Goal: Contribute content: Add original content to the website for others to see

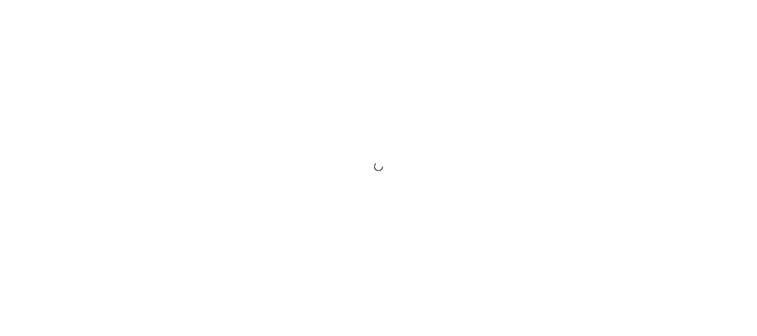
click at [230, 124] on div at bounding box center [378, 168] width 757 height 336
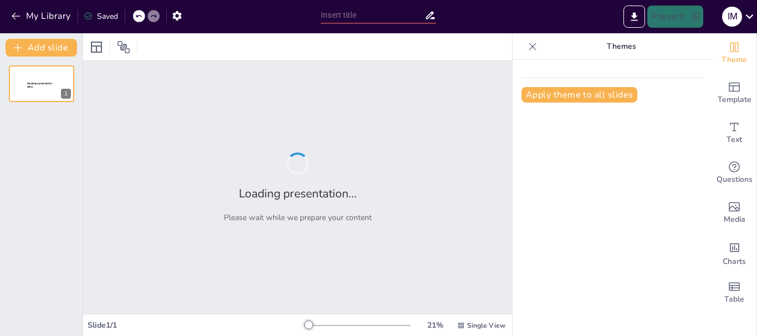
type input "santander maravilla natural"
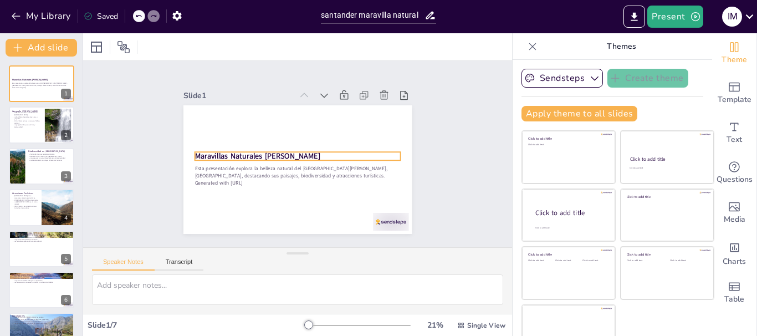
scroll to position [22, 0]
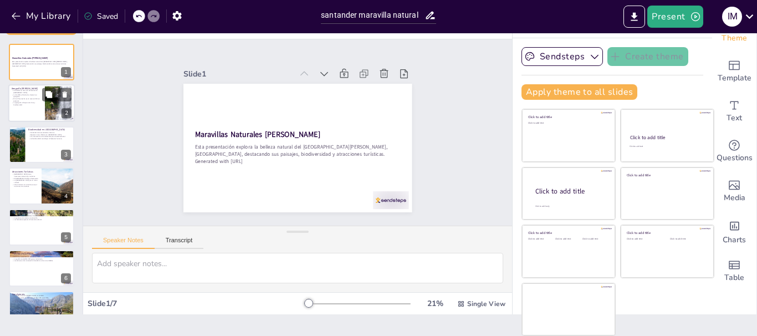
click at [25, 114] on div at bounding box center [41, 104] width 67 height 38
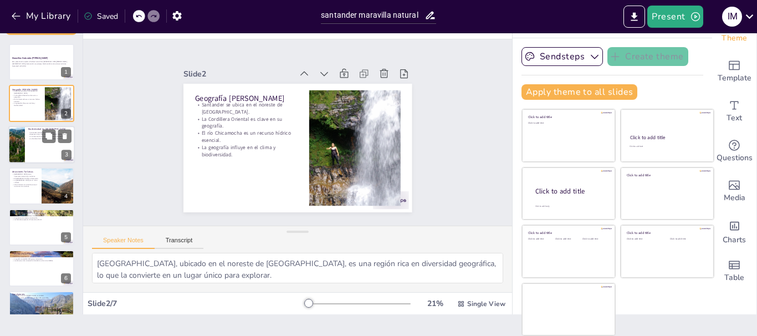
click at [23, 142] on div at bounding box center [16, 145] width 75 height 38
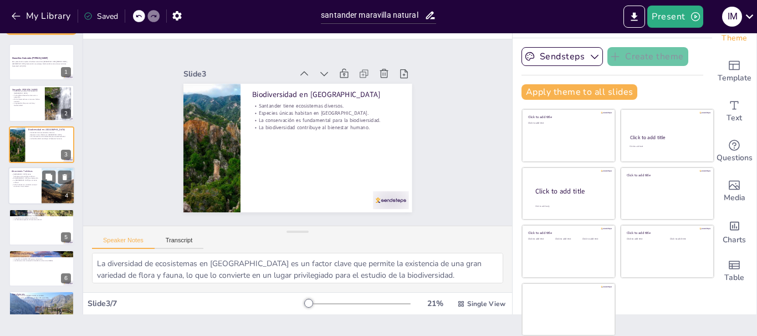
click at [25, 186] on p "Caño Cristales es conocido como el río de los cinco colores." at bounding box center [25, 185] width 27 height 4
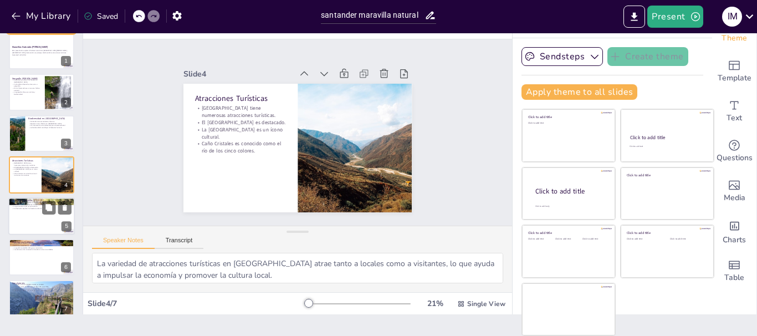
click at [29, 217] on div at bounding box center [41, 216] width 67 height 38
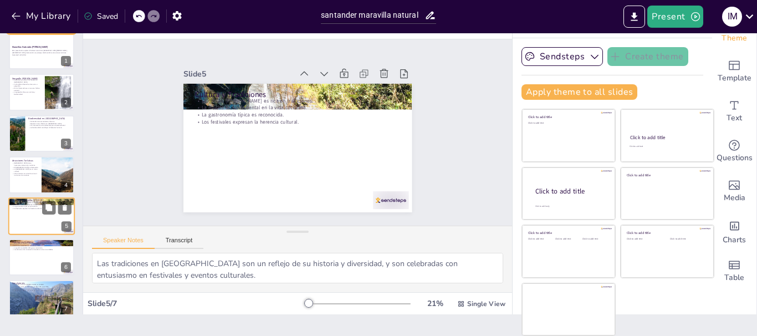
scroll to position [23, 0]
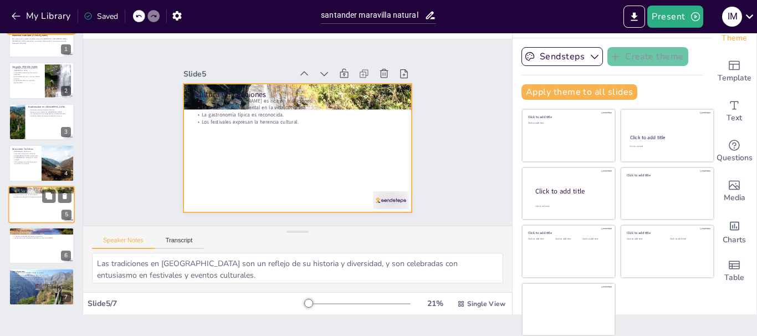
click at [24, 203] on div at bounding box center [41, 205] width 67 height 38
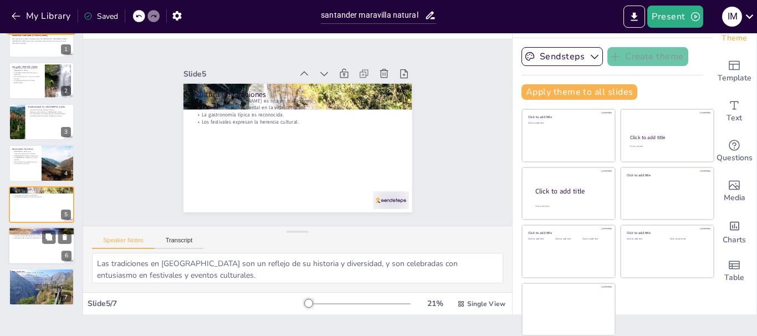
click at [21, 234] on p "La conservación de ecosistemas es vital." at bounding box center [42, 234] width 60 height 2
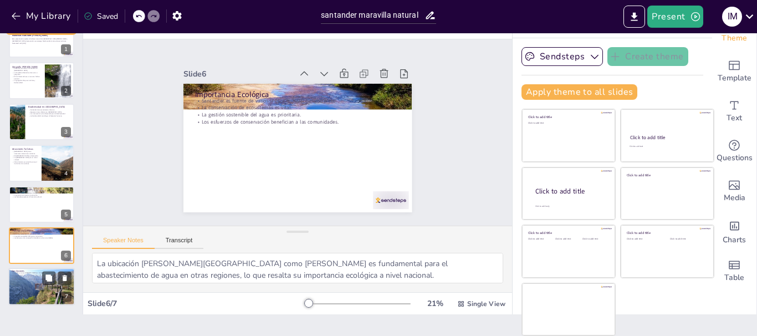
click at [36, 291] on div at bounding box center [42, 287] width 72 height 38
type textarea "La belleza natural de Santander es un atractivo que no solo debe ser apreciado,…"
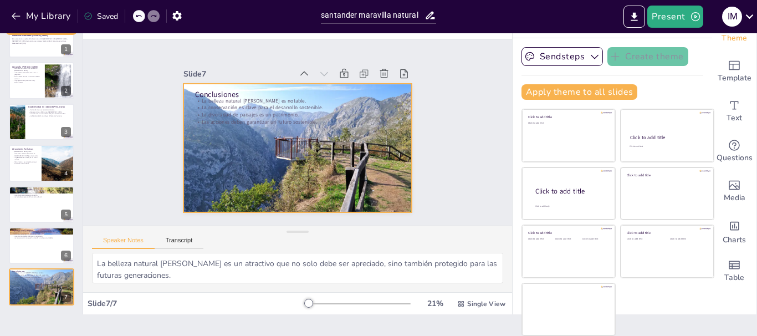
scroll to position [0, 0]
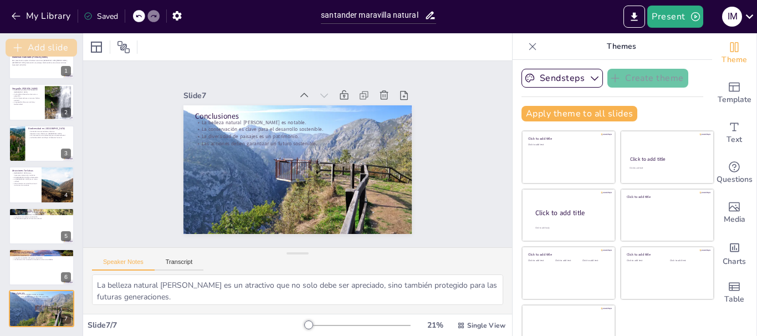
click at [56, 43] on button "Add slide" at bounding box center [42, 48] width 72 height 18
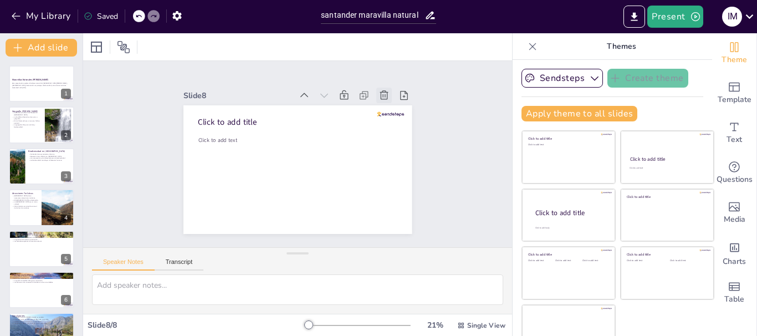
click at [380, 90] on icon at bounding box center [384, 94] width 8 height 9
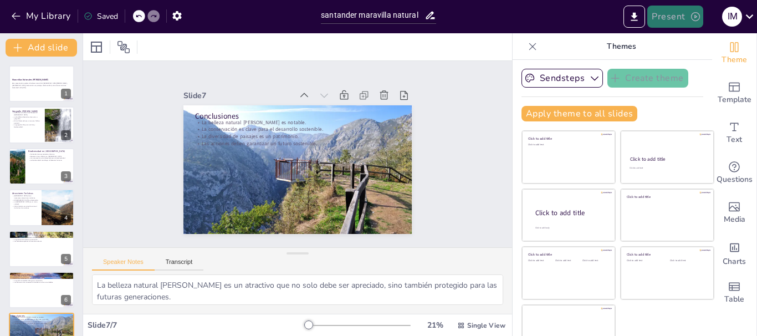
click at [667, 18] on button "Present" at bounding box center [674, 17] width 55 height 22
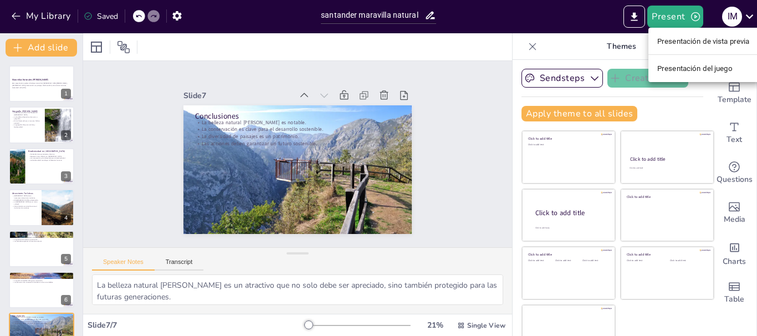
click at [634, 23] on div at bounding box center [378, 168] width 757 height 336
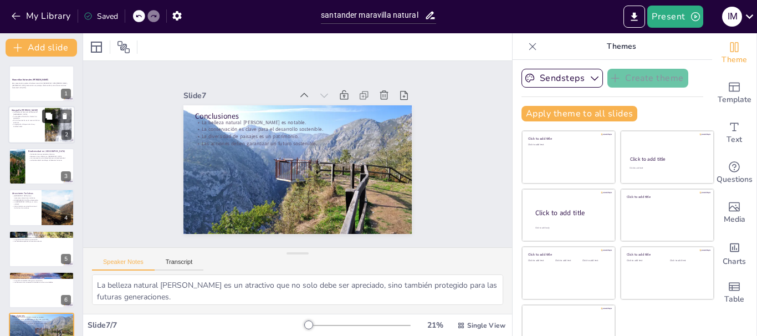
click at [43, 116] on button at bounding box center [48, 116] width 13 height 13
type textarea "Santander, ubicado en el noreste de Colombia, es una región rica en diversidad …"
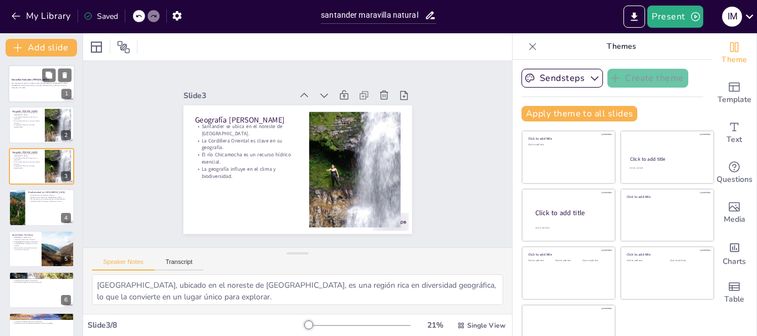
click at [36, 78] on strong "Maravillas Naturales de Santander" at bounding box center [30, 79] width 37 height 3
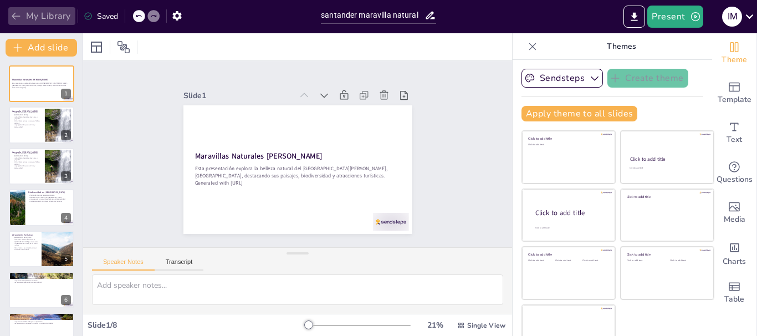
click at [17, 18] on icon "button" at bounding box center [16, 16] width 11 height 11
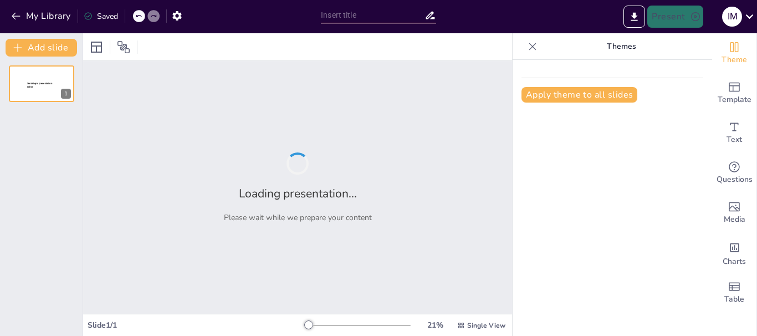
type input "los paises mas biodiversos del mundo paraisos naturales"
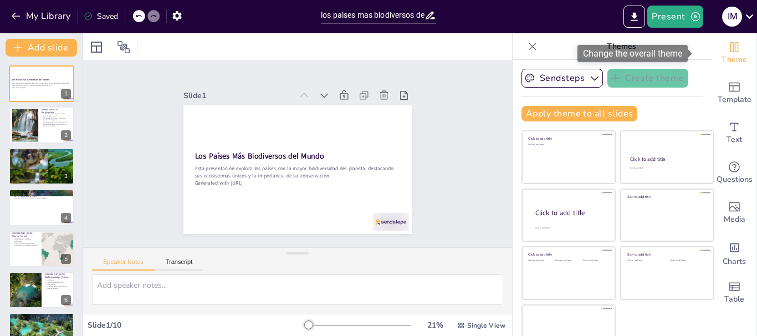
click at [727, 58] on span "Theme" at bounding box center [734, 60] width 25 height 12
click at [722, 54] on span "Theme" at bounding box center [734, 60] width 25 height 12
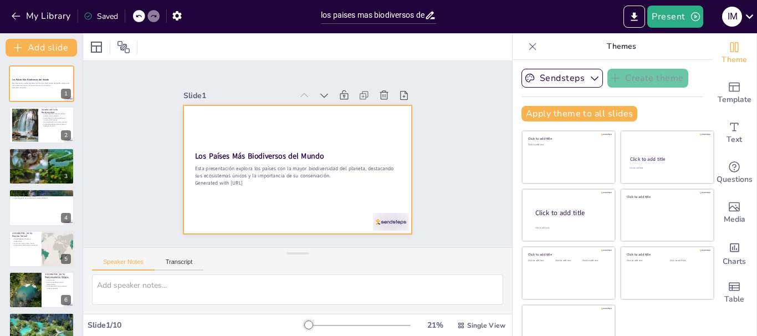
scroll to position [22, 0]
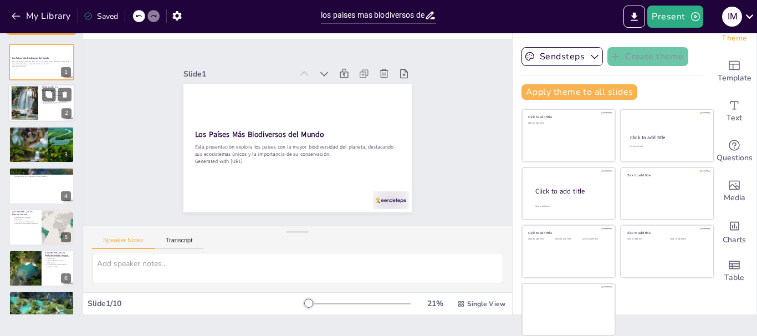
click at [55, 103] on p "La biodiversidad es esencial para el bienestar humano." at bounding box center [57, 103] width 30 height 4
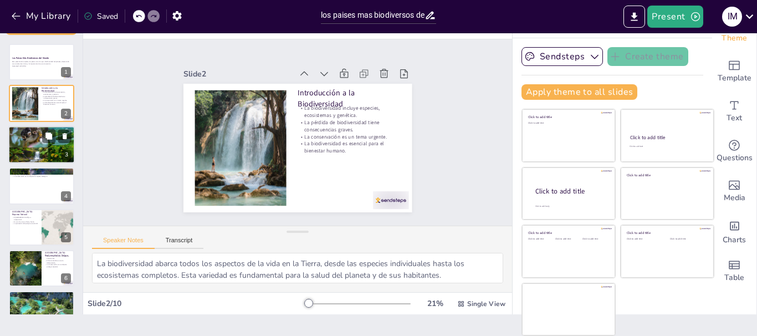
click at [39, 141] on div at bounding box center [41, 145] width 67 height 38
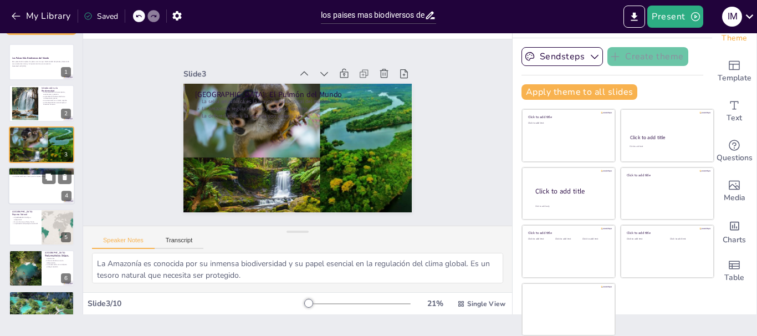
click at [32, 183] on div at bounding box center [41, 186] width 67 height 38
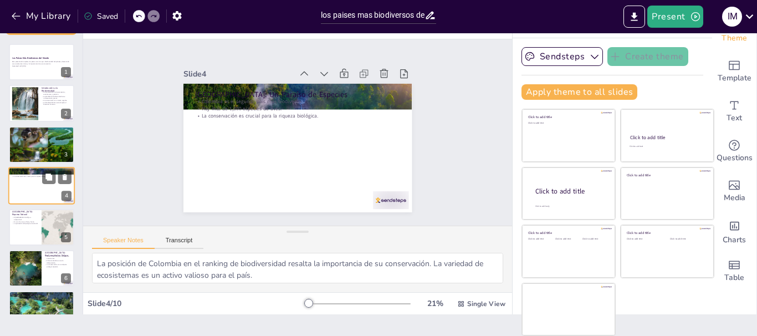
scroll to position [11, 0]
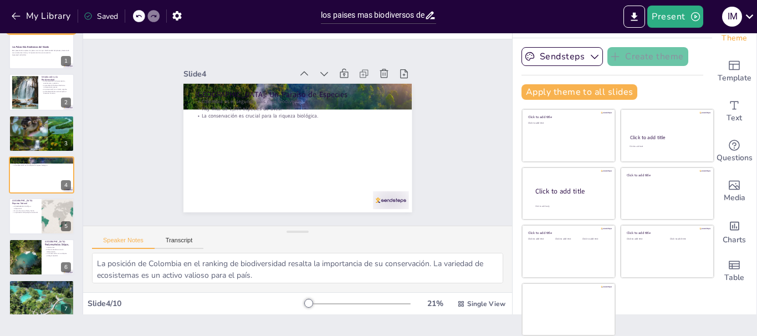
click at [7, 216] on div "Los Países Más Biodiversos del Mundo Esta presentación explora los países con l…" at bounding box center [41, 237] width 83 height 408
click at [19, 216] on div at bounding box center [41, 216] width 67 height 38
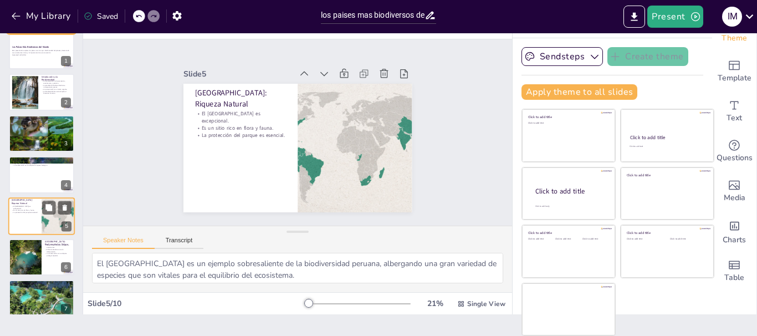
scroll to position [53, 0]
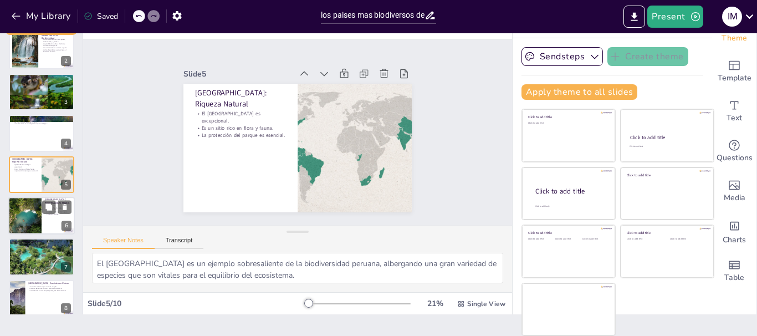
click at [18, 212] on div at bounding box center [25, 216] width 50 height 38
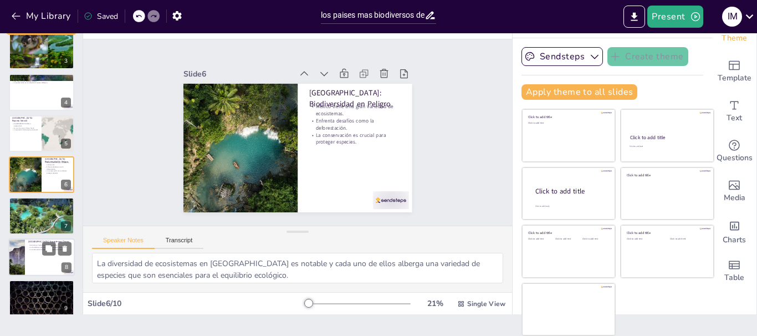
click at [33, 261] on div at bounding box center [41, 257] width 67 height 38
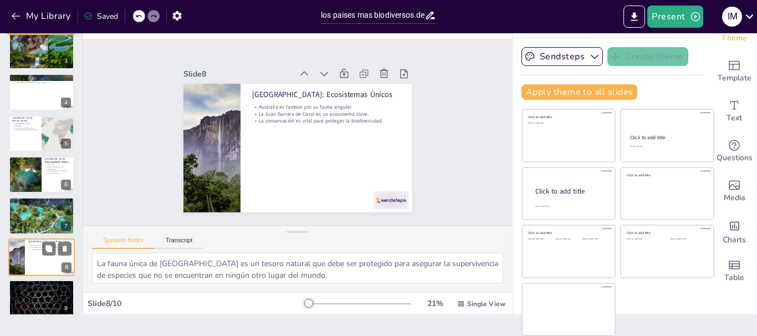
scroll to position [146, 0]
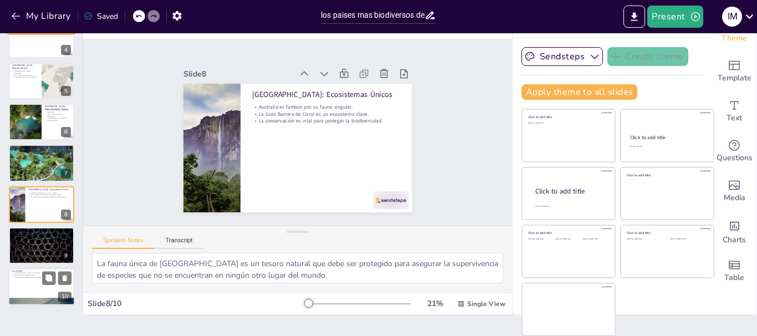
click at [39, 287] on div at bounding box center [41, 287] width 67 height 38
type textarea "La biodiversidad no solo es un recurso natural, sino un tesoro que enriquece nu…"
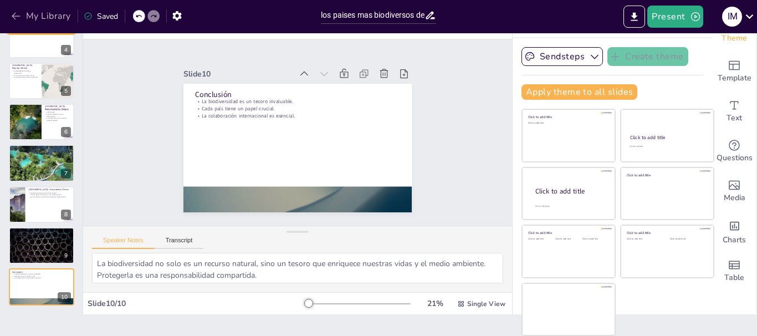
click at [18, 12] on icon "button" at bounding box center [16, 16] width 11 height 11
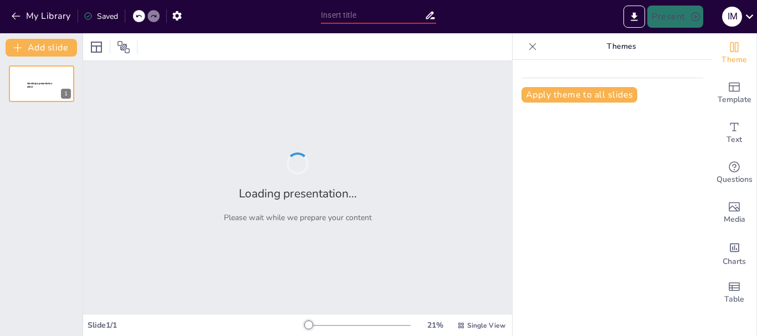
type input "Íconos [PERSON_NAME]: Jugadores que Marcaron Época"
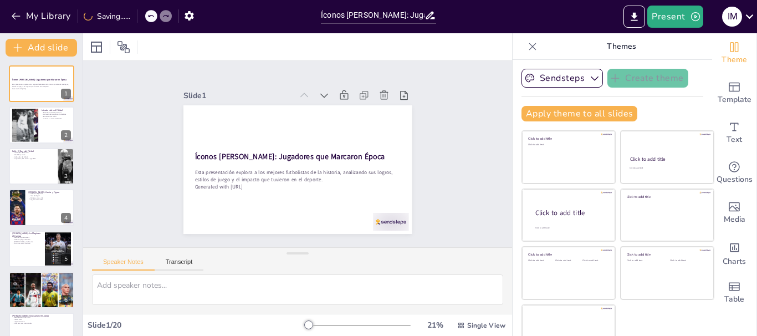
click at [651, 116] on div "Apply theme to all slides" at bounding box center [613, 114] width 182 height 16
click at [38, 124] on div at bounding box center [25, 125] width 89 height 34
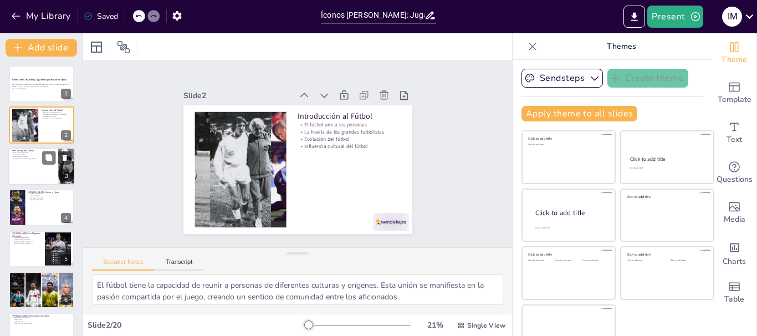
click at [17, 168] on div at bounding box center [41, 166] width 67 height 38
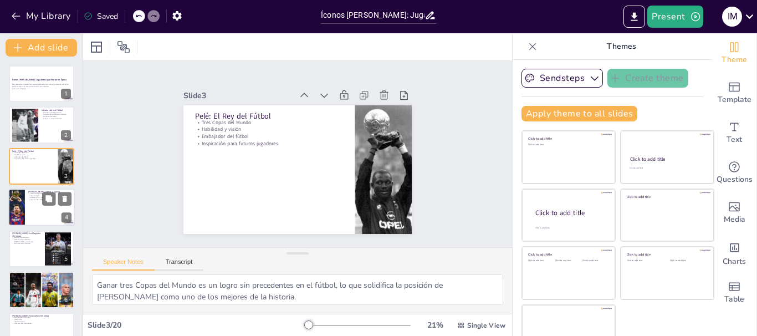
click at [18, 214] on div at bounding box center [16, 207] width 67 height 38
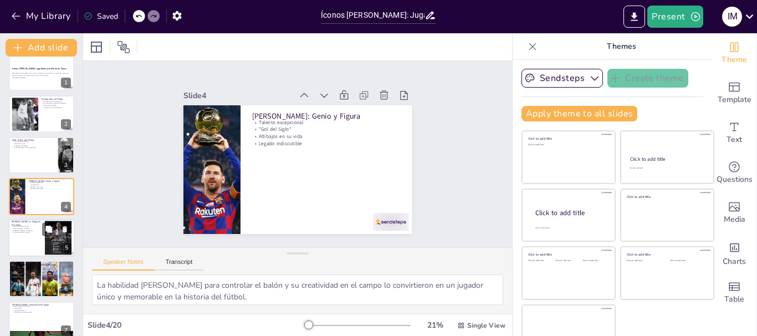
click at [21, 237] on div at bounding box center [41, 238] width 67 height 38
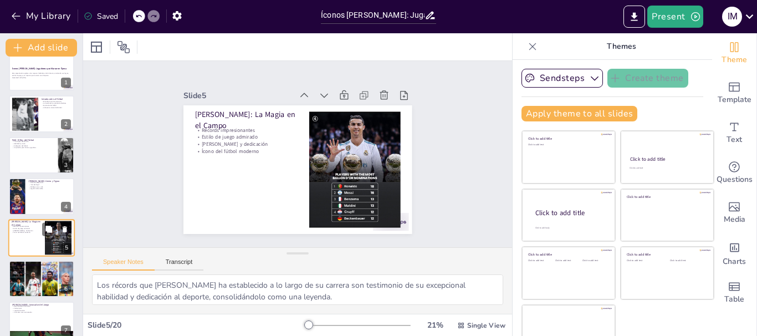
scroll to position [53, 0]
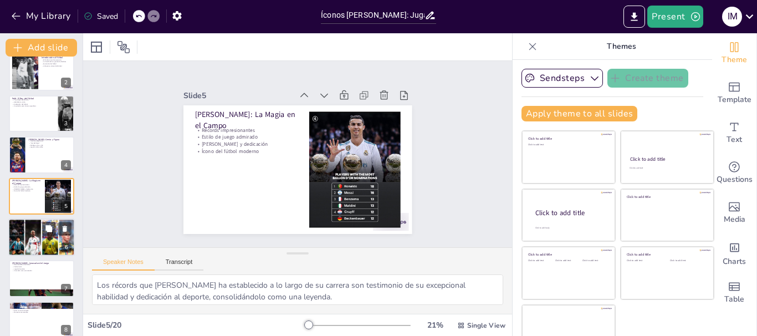
click at [24, 247] on div at bounding box center [41, 237] width 67 height 39
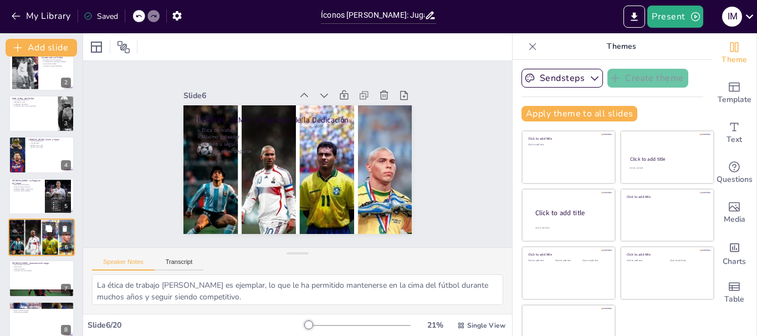
scroll to position [94, 0]
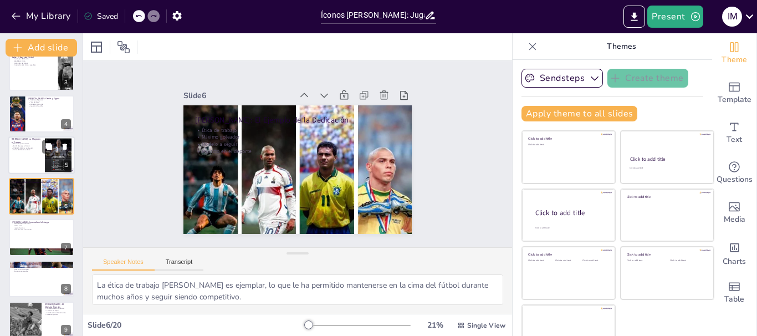
click at [22, 157] on div at bounding box center [41, 155] width 67 height 38
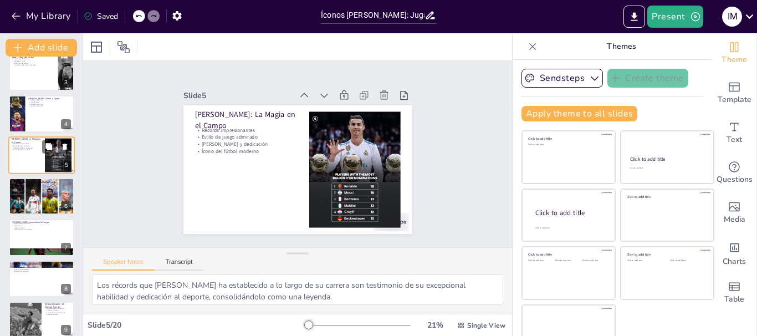
scroll to position [53, 0]
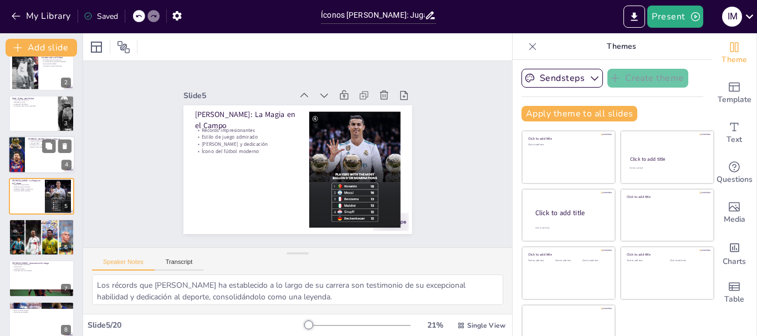
click at [32, 162] on div at bounding box center [41, 155] width 67 height 38
type textarea "La habilidad [PERSON_NAME] para controlar el balón y su creatividad en el campo…"
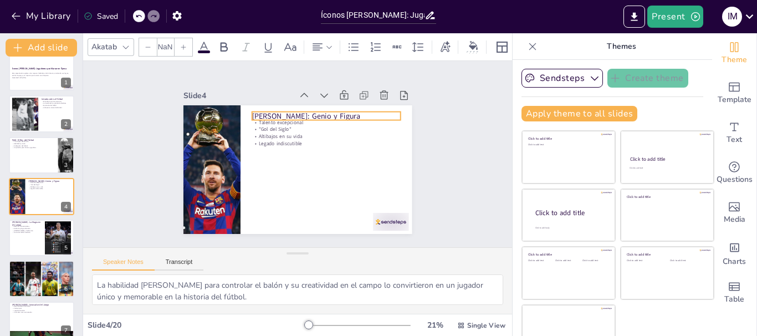
click at [324, 114] on p "[PERSON_NAME]: Genio y Figura" at bounding box center [326, 116] width 149 height 11
type input "48"
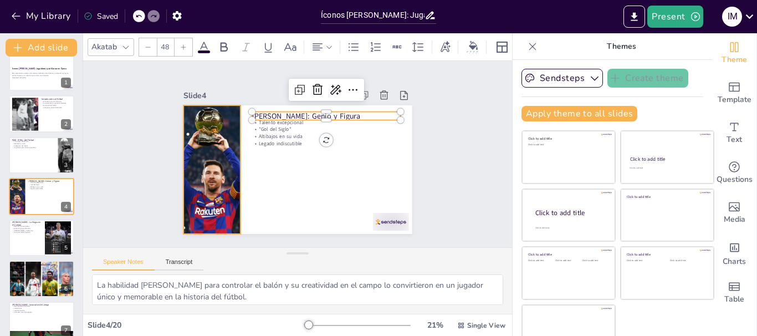
click at [171, 151] on div at bounding box center [234, 93] width 239 height 261
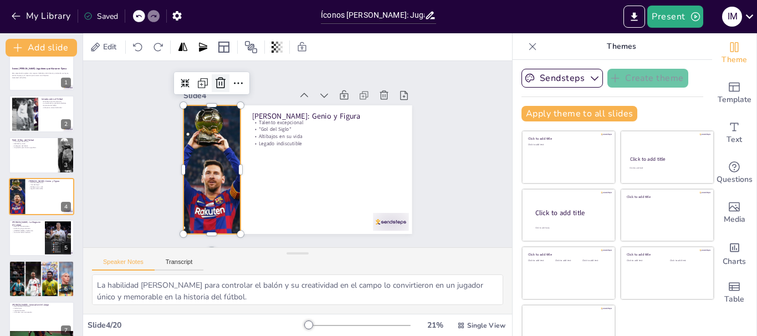
click at [214, 80] on icon at bounding box center [220, 82] width 13 height 13
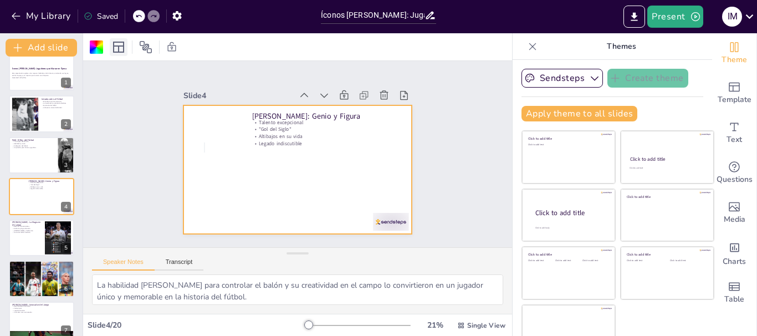
click at [120, 42] on icon at bounding box center [118, 47] width 11 height 11
click at [164, 48] on div at bounding box center [145, 47] width 70 height 18
click at [90, 48] on div at bounding box center [96, 46] width 13 height 13
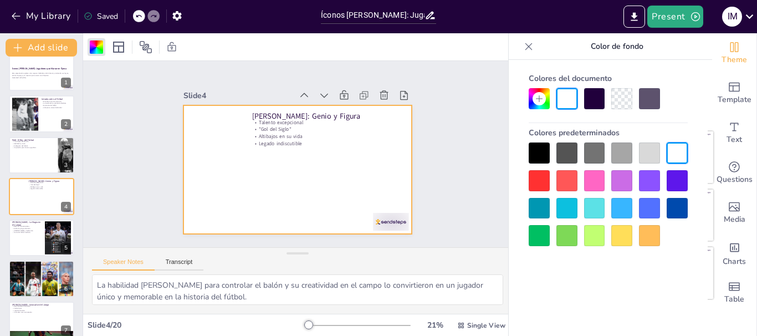
drag, startPoint x: 538, startPoint y: 259, endPoint x: 540, endPoint y: 242, distance: 17.3
drag, startPoint x: 540, startPoint y: 242, endPoint x: 534, endPoint y: 215, distance: 27.8
click at [534, 215] on div at bounding box center [539, 208] width 21 height 21
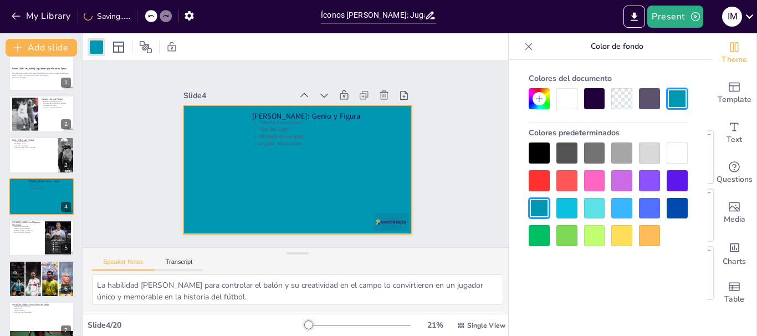
click at [675, 152] on div at bounding box center [677, 152] width 21 height 21
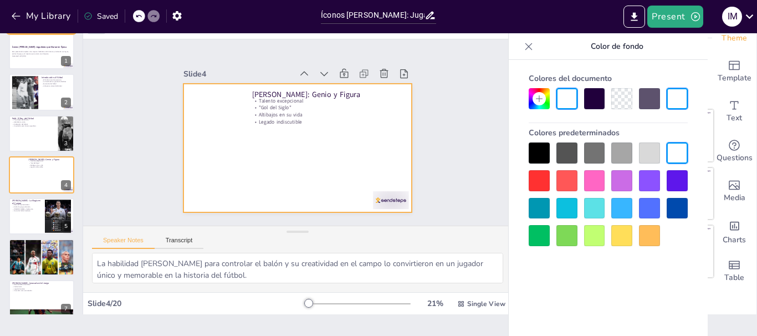
scroll to position [0, 0]
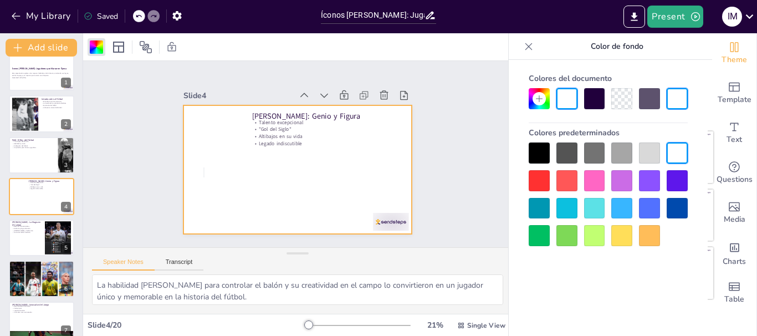
click at [204, 168] on div at bounding box center [297, 169] width 228 height 129
click at [687, 19] on button "Present" at bounding box center [674, 17] width 55 height 22
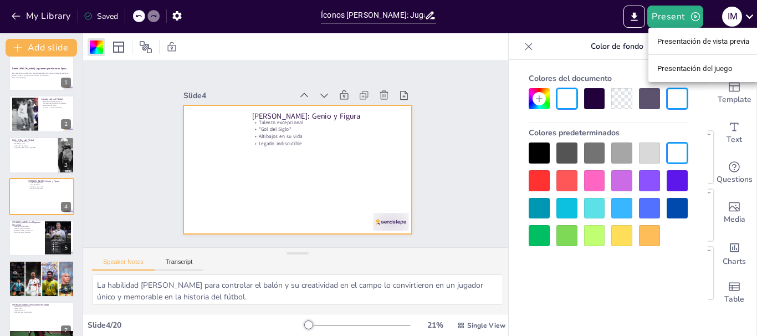
click at [449, 90] on div at bounding box center [378, 168] width 757 height 336
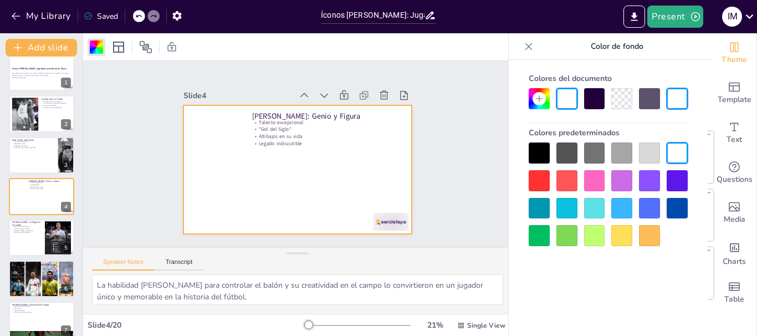
click at [529, 45] on icon at bounding box center [528, 46] width 11 height 11
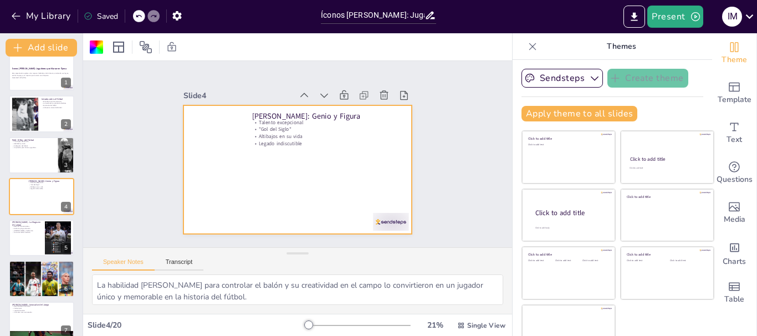
click at [527, 42] on icon at bounding box center [532, 46] width 11 height 11
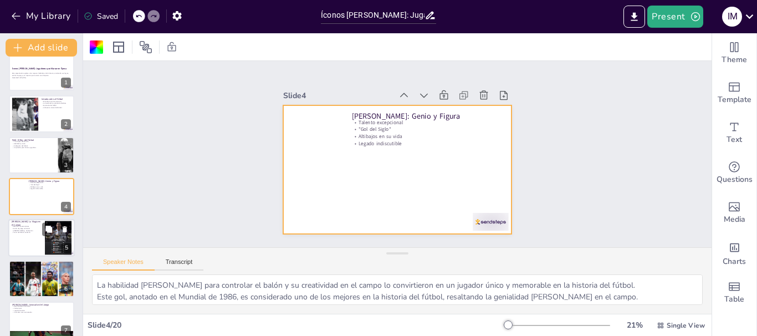
scroll to position [67, 0]
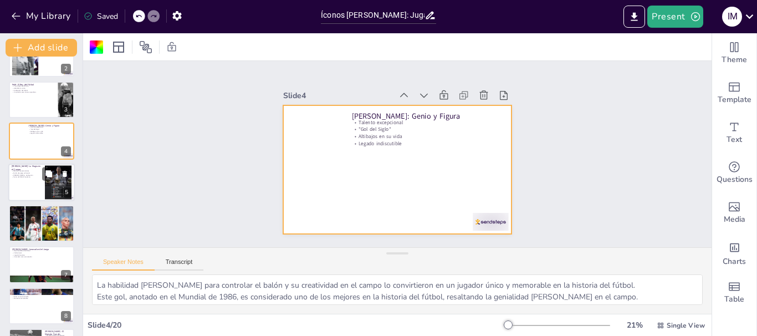
click at [28, 179] on div at bounding box center [41, 183] width 67 height 38
type textarea "Los récords que [PERSON_NAME] ha establecido a lo largo de su carrera son testi…"
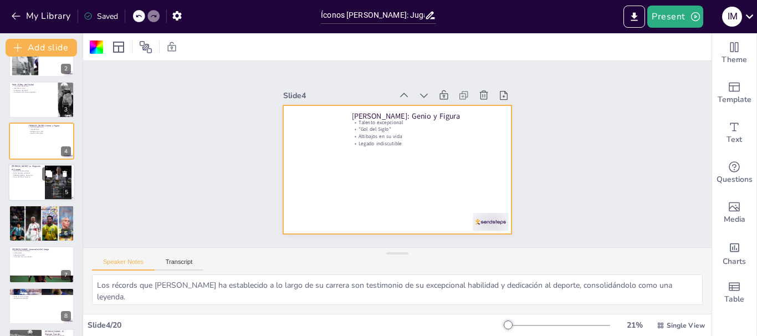
scroll to position [53, 0]
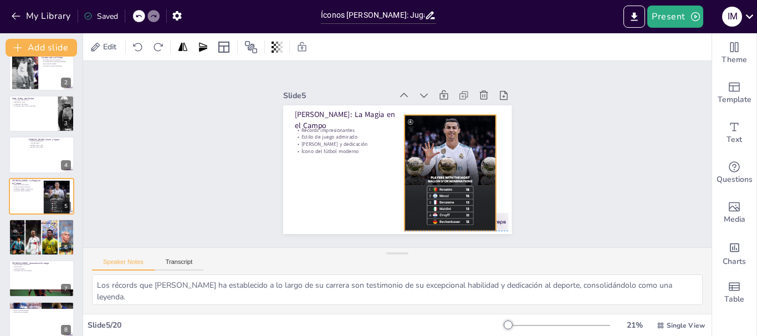
click at [446, 171] on div at bounding box center [450, 173] width 91 height 116
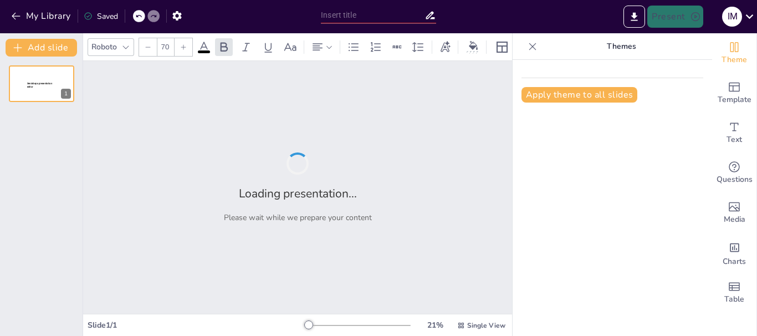
type input "Íconos [PERSON_NAME]: Jugadores que Marcaron Época"
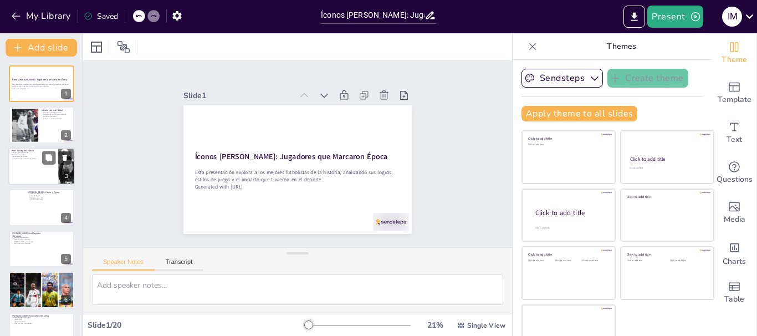
click at [35, 180] on div at bounding box center [41, 166] width 67 height 38
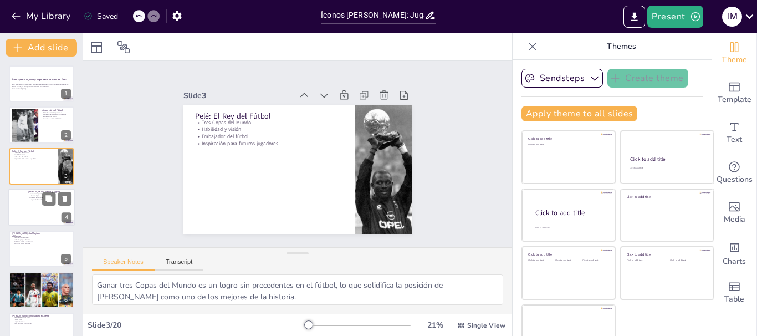
click at [25, 210] on div at bounding box center [41, 207] width 67 height 38
type textarea "La habilidad [PERSON_NAME] para controlar el balón y su creatividad en el campo…"
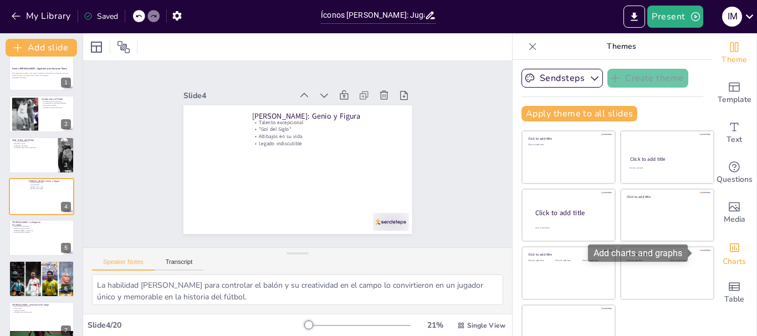
scroll to position [22, 0]
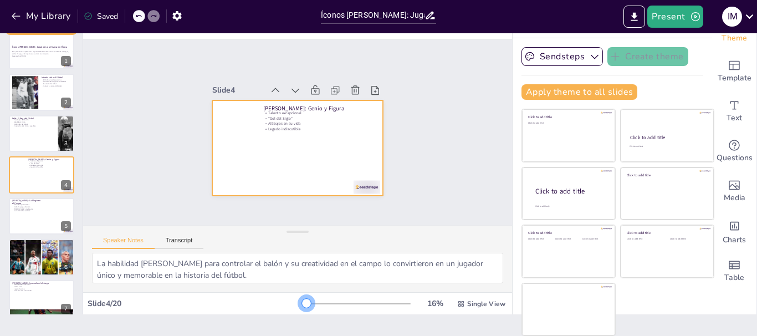
drag, startPoint x: 291, startPoint y: 307, endPoint x: 287, endPoint y: 302, distance: 6.3
click at [302, 302] on div at bounding box center [306, 303] width 9 height 9
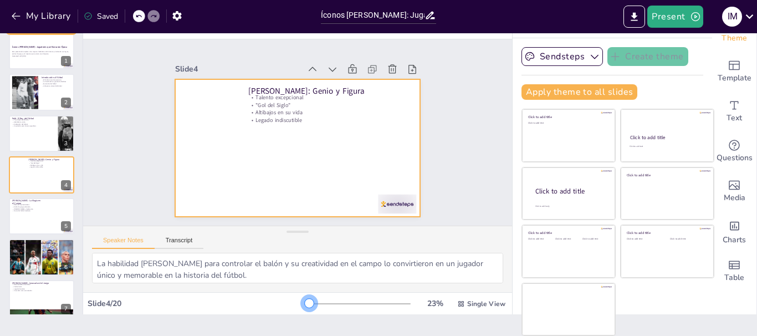
click at [305, 306] on div at bounding box center [309, 303] width 9 height 9
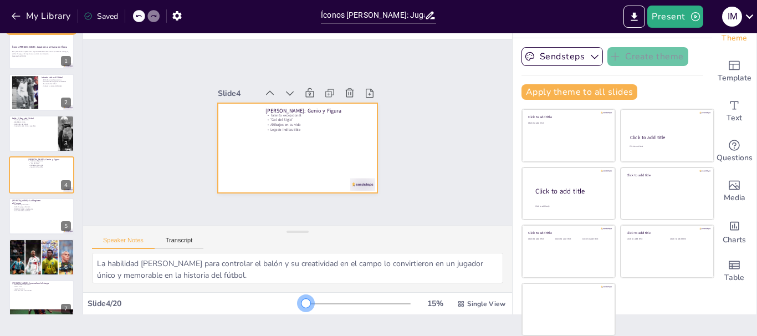
click at [302, 306] on div at bounding box center [306, 303] width 9 height 9
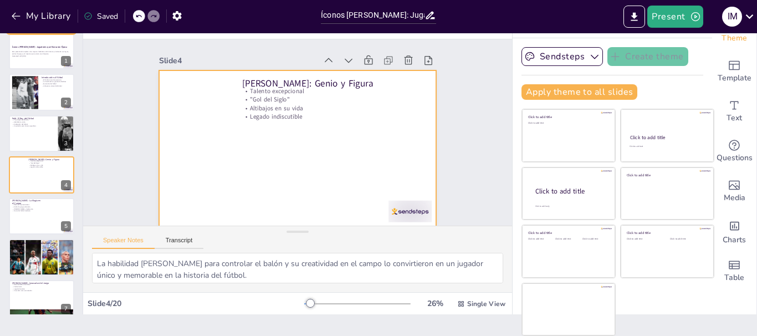
click at [306, 306] on div at bounding box center [310, 303] width 9 height 9
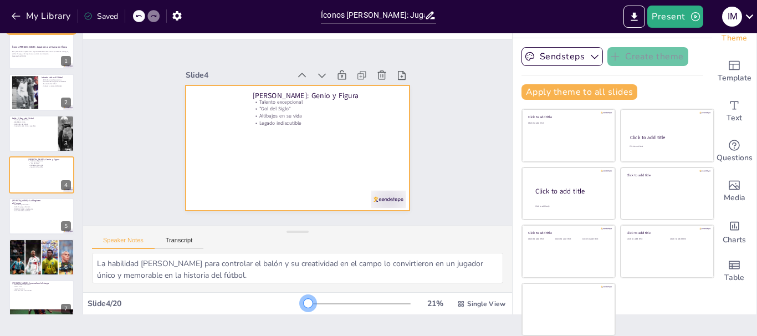
click at [304, 306] on div at bounding box center [308, 303] width 9 height 9
click at [321, 74] on icon at bounding box center [327, 78] width 12 height 12
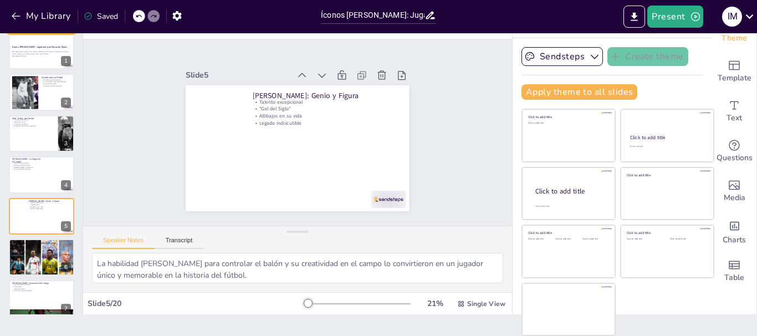
click at [316, 74] on icon at bounding box center [321, 75] width 11 height 11
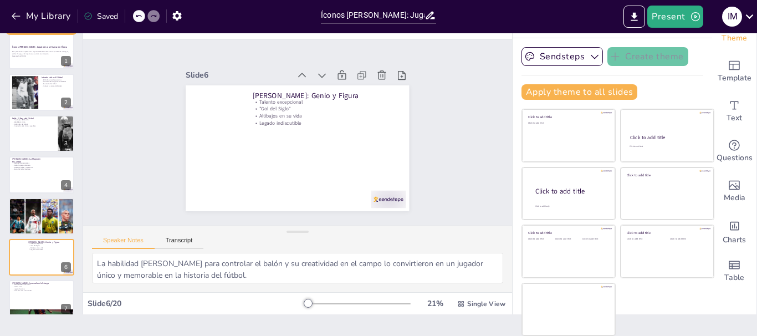
click at [321, 74] on icon at bounding box center [327, 78] width 12 height 12
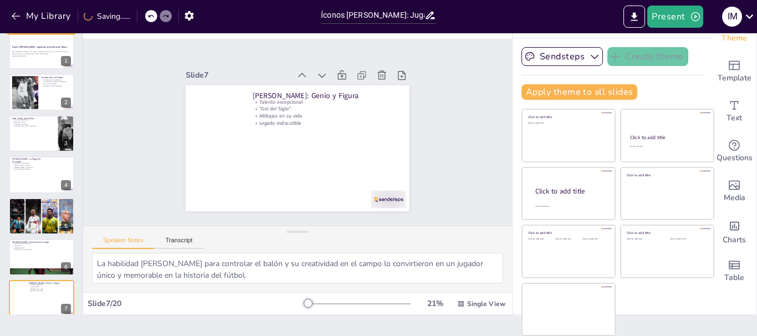
click at [316, 74] on icon at bounding box center [321, 75] width 11 height 11
click at [321, 74] on icon at bounding box center [327, 78] width 12 height 12
click at [316, 74] on icon at bounding box center [321, 75] width 11 height 11
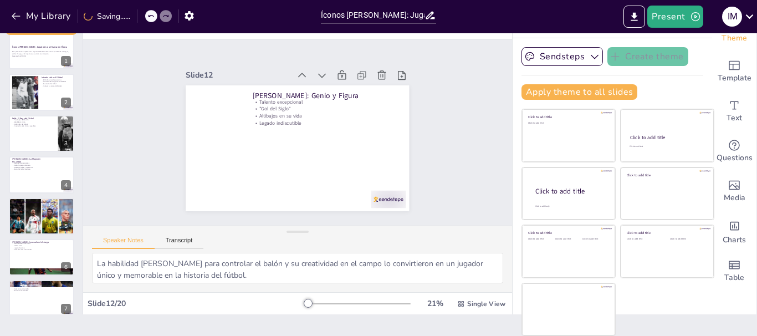
click at [326, 75] on icon at bounding box center [332, 81] width 13 height 13
click at [316, 74] on icon at bounding box center [321, 75] width 11 height 11
click at [321, 74] on icon at bounding box center [327, 78] width 12 height 12
click at [316, 74] on icon at bounding box center [321, 75] width 11 height 11
click at [245, 139] on icon at bounding box center [237, 147] width 16 height 16
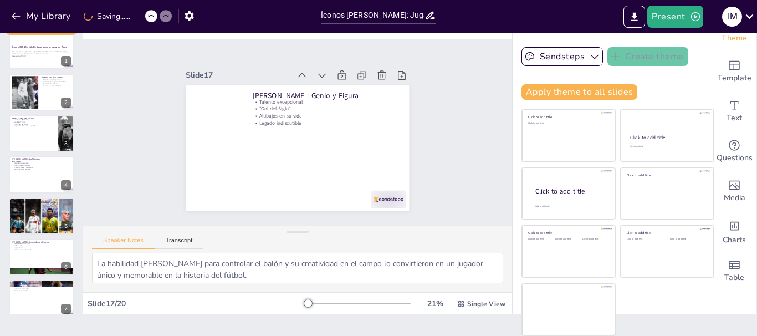
click at [321, 74] on icon at bounding box center [327, 78] width 12 height 12
click at [331, 79] on icon at bounding box center [338, 86] width 14 height 14
click at [321, 74] on icon at bounding box center [327, 78] width 12 height 12
click at [316, 74] on icon at bounding box center [321, 75] width 11 height 11
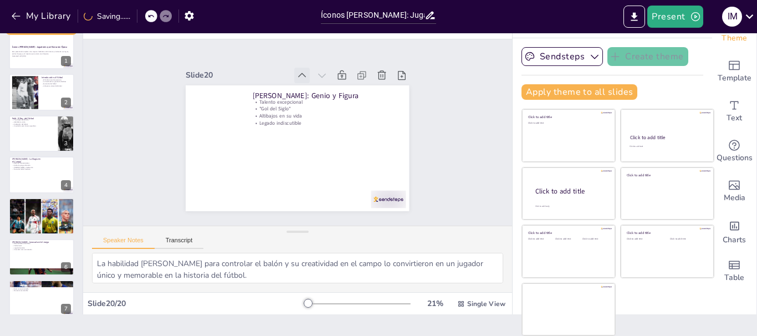
click at [302, 75] on icon at bounding box center [308, 76] width 12 height 12
click at [297, 75] on icon at bounding box center [302, 75] width 11 height 11
click at [0, 0] on icon at bounding box center [0, 0] width 0 height 0
click at [297, 74] on icon at bounding box center [302, 75] width 11 height 11
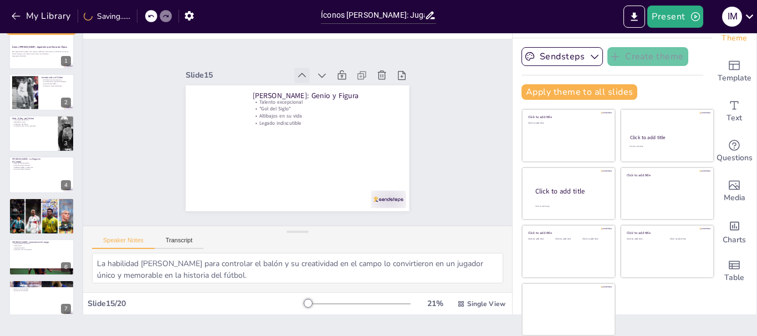
click at [302, 74] on icon at bounding box center [308, 76] width 12 height 12
click at [297, 74] on icon at bounding box center [302, 75] width 11 height 11
click at [299, 78] on div at bounding box center [307, 76] width 17 height 17
click at [302, 72] on icon at bounding box center [308, 76] width 12 height 12
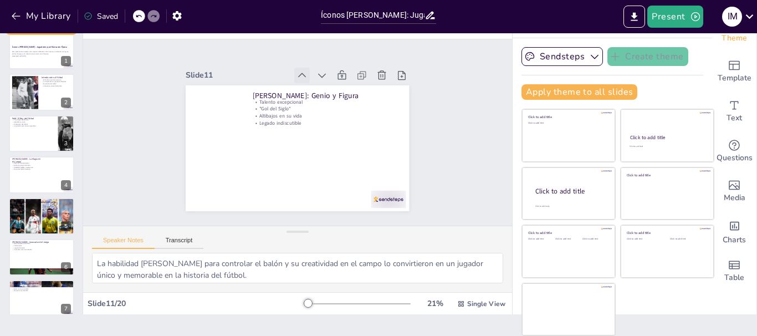
click at [0, 0] on icon at bounding box center [0, 0] width 0 height 0
click at [302, 70] on icon at bounding box center [308, 76] width 12 height 12
click at [297, 70] on icon at bounding box center [302, 75] width 11 height 11
click at [0, 0] on icon at bounding box center [0, 0] width 0 height 0
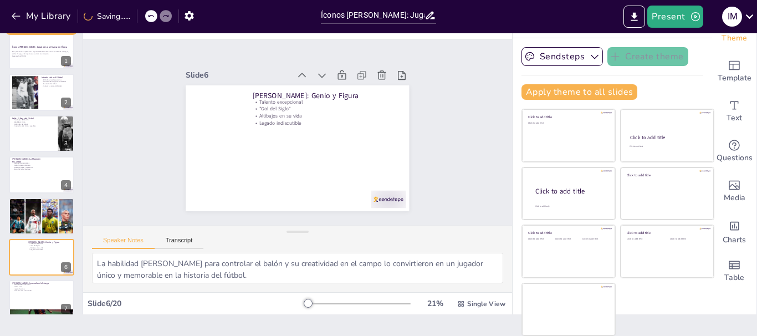
click at [297, 70] on icon at bounding box center [302, 75] width 11 height 11
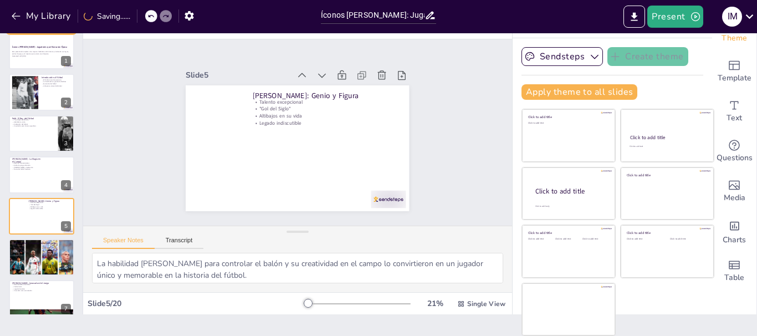
click at [302, 70] on icon at bounding box center [308, 76] width 12 height 12
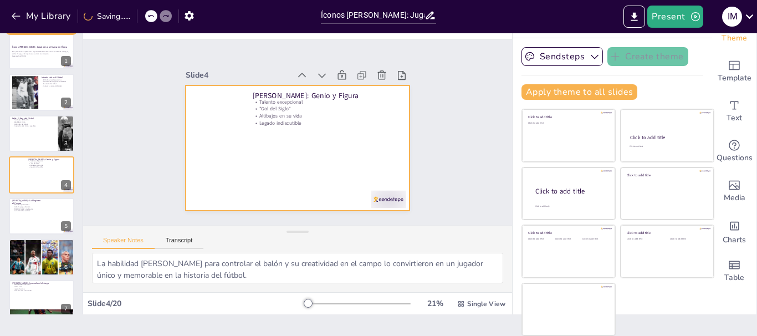
click at [302, 70] on icon at bounding box center [308, 76] width 12 height 12
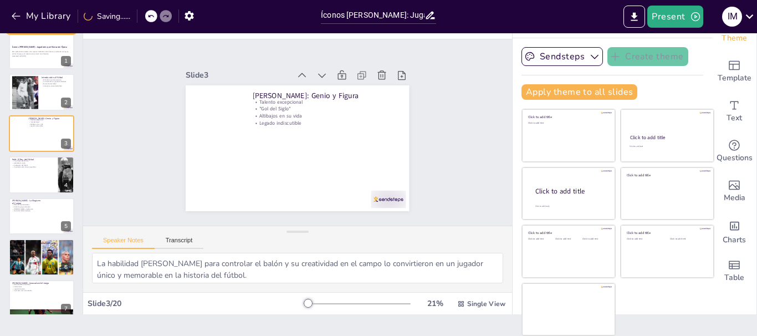
click at [302, 70] on icon at bounding box center [308, 76] width 12 height 12
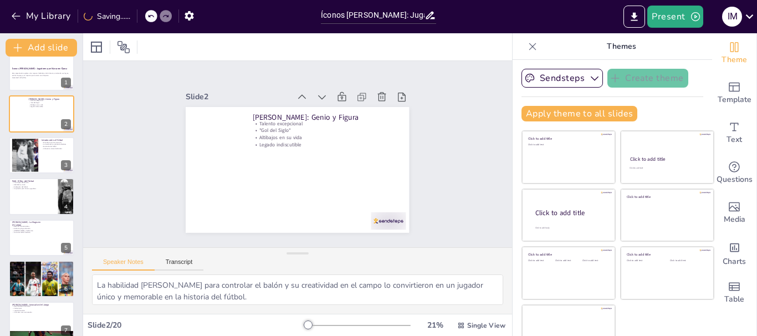
scroll to position [0, 0]
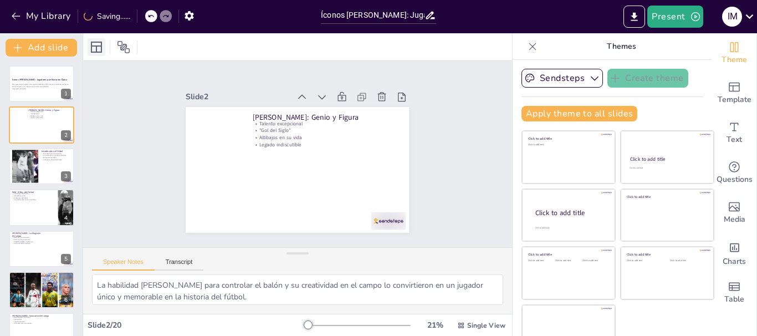
click at [96, 47] on icon at bounding box center [96, 47] width 11 height 11
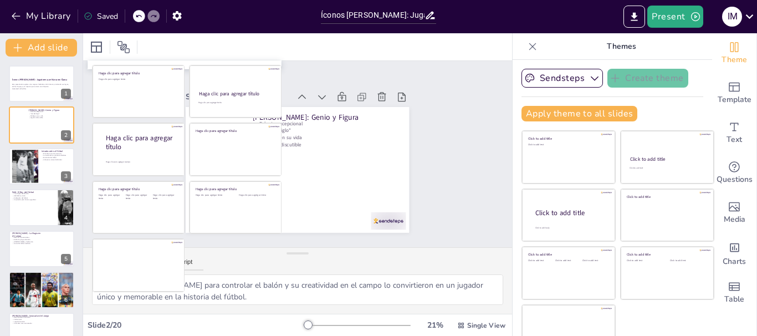
click at [344, 50] on div at bounding box center [297, 46] width 429 height 27
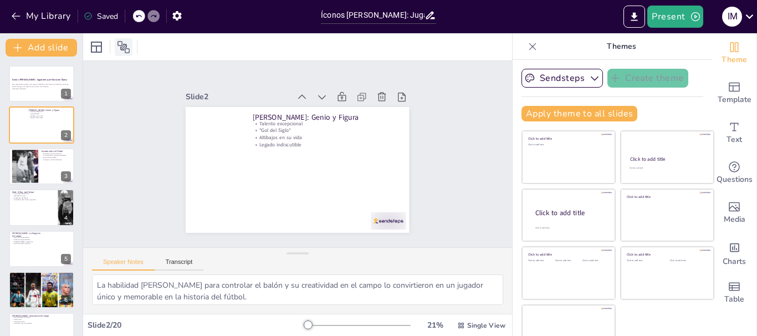
click at [122, 50] on icon at bounding box center [124, 47] width 12 height 12
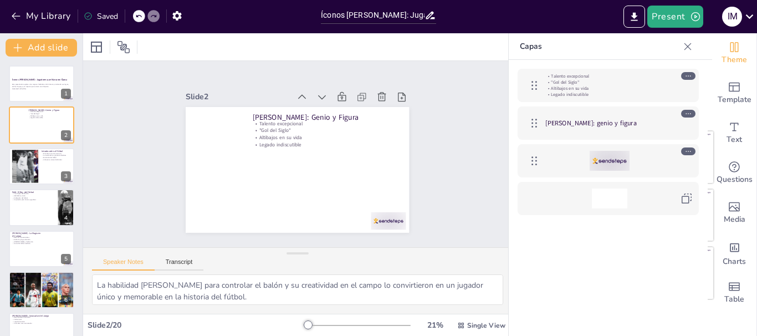
click at [479, 61] on div "Slide 1 Íconos [PERSON_NAME]: Jugadores que [PERSON_NAME] Época Esta presentaci…" at bounding box center [298, 154] width 446 height 230
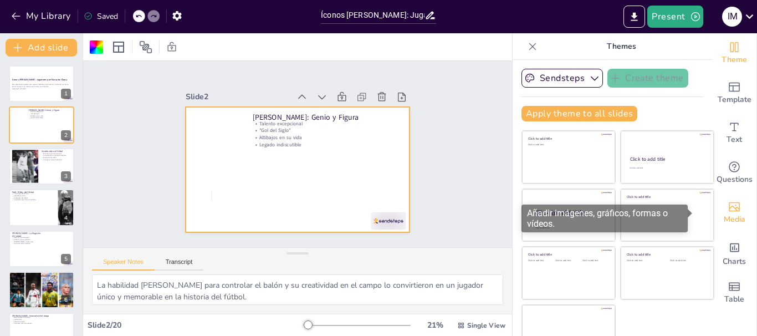
click at [724, 222] on span "Media" at bounding box center [735, 219] width 22 height 12
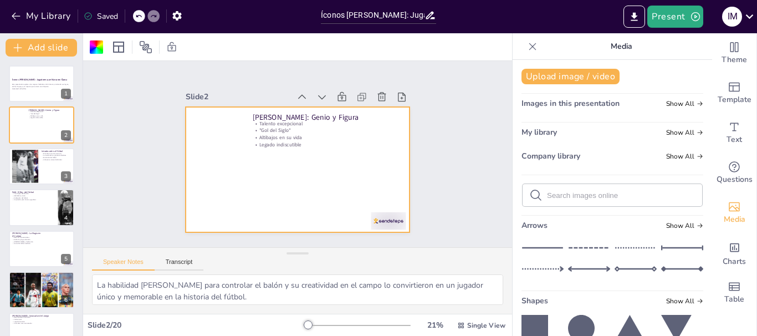
scroll to position [55, 0]
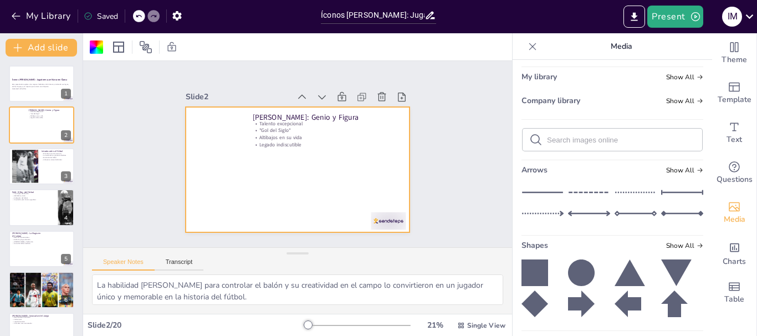
click at [584, 146] on div at bounding box center [613, 140] width 180 height 22
click at [584, 142] on input "text" at bounding box center [621, 140] width 149 height 8
type input "[PERSON_NAME]"
click at [529, 143] on icon at bounding box center [535, 139] width 13 height 13
click at [529, 137] on icon at bounding box center [535, 139] width 13 height 13
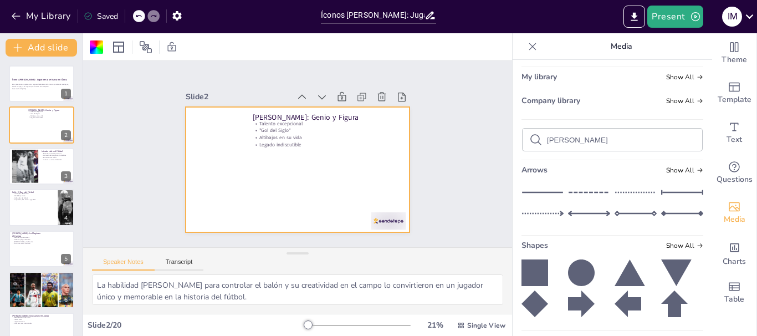
click at [529, 137] on icon at bounding box center [535, 139] width 13 height 13
click at [529, 144] on icon at bounding box center [535, 139] width 13 height 13
click at [530, 142] on icon at bounding box center [535, 139] width 11 height 11
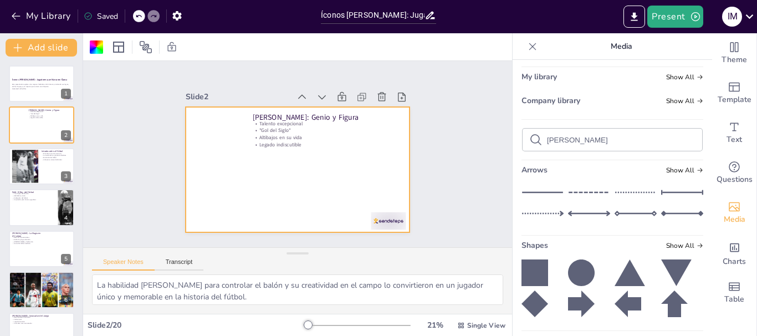
click at [530, 142] on icon at bounding box center [535, 139] width 11 height 11
click at [529, 140] on icon at bounding box center [535, 139] width 13 height 13
click at [529, 139] on icon at bounding box center [535, 139] width 13 height 13
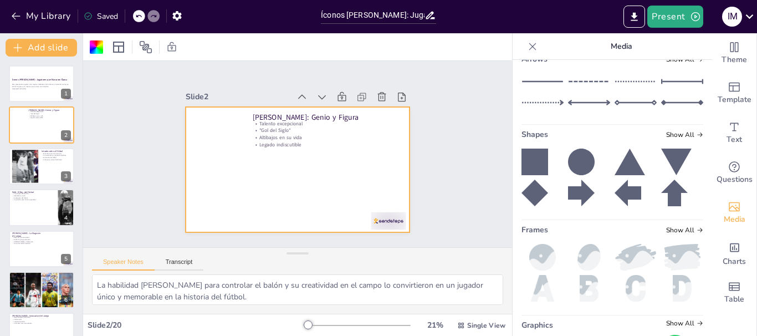
scroll to position [243, 0]
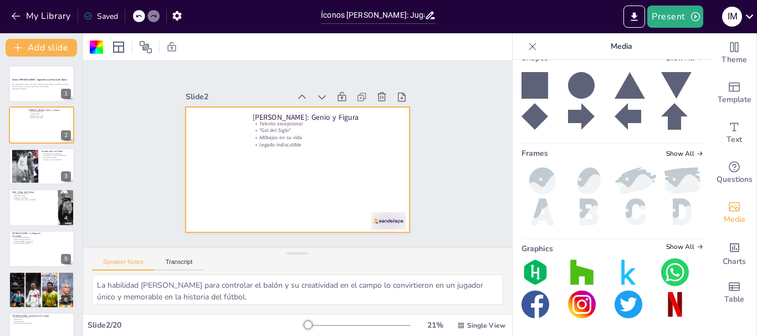
click at [578, 308] on img at bounding box center [582, 304] width 28 height 28
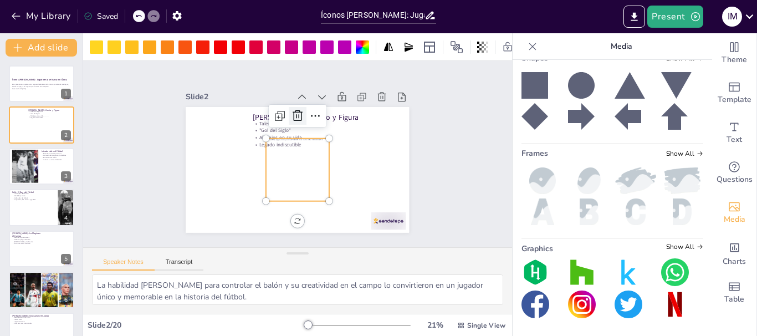
click at [294, 109] on icon at bounding box center [301, 116] width 14 height 14
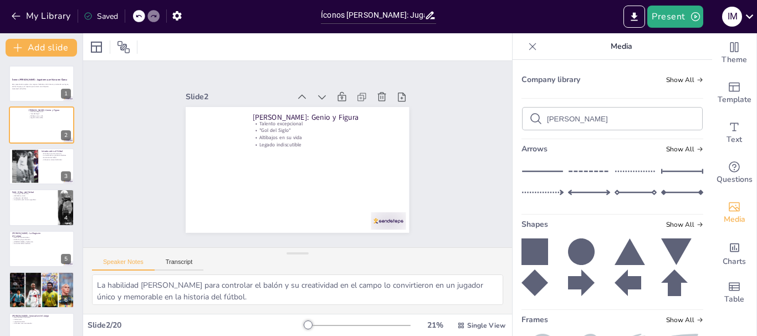
scroll to position [0, 0]
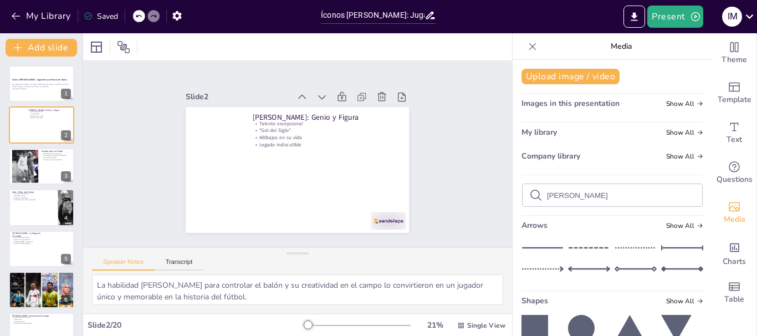
click at [602, 186] on div "[PERSON_NAME]" at bounding box center [613, 195] width 180 height 22
click at [602, 199] on input "[PERSON_NAME]" at bounding box center [621, 195] width 149 height 8
click at [672, 101] on span "Show All" at bounding box center [684, 104] width 37 height 8
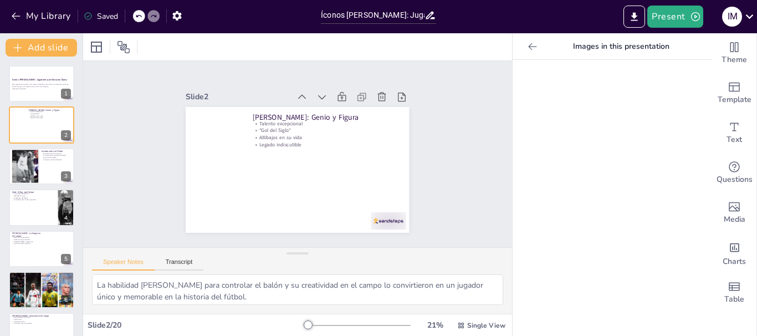
click at [527, 47] on icon at bounding box center [532, 46] width 11 height 11
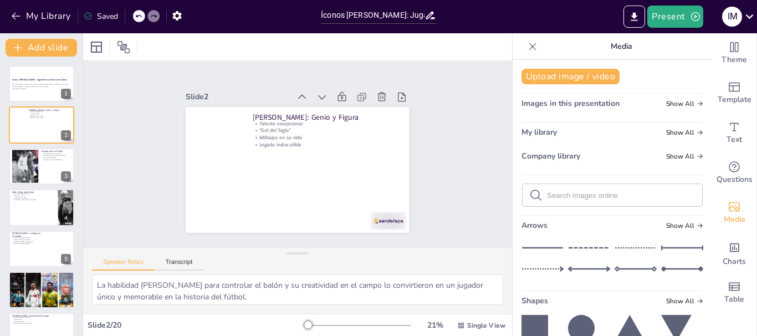
click at [574, 197] on input "text" at bounding box center [621, 195] width 149 height 8
type input "[PERSON_NAME]"
click at [529, 194] on icon at bounding box center [535, 194] width 13 height 13
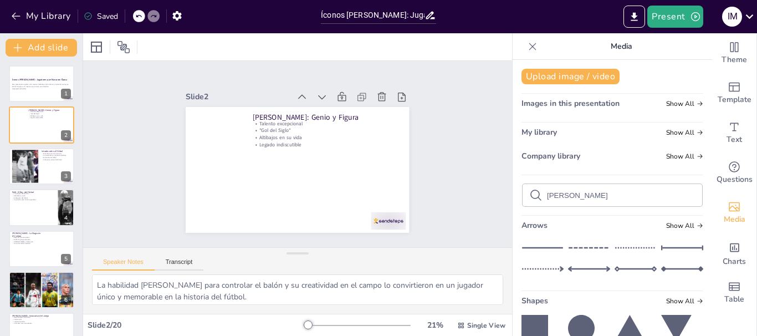
click at [529, 194] on icon at bounding box center [535, 194] width 13 height 13
drag, startPoint x: 593, startPoint y: 198, endPoint x: 556, endPoint y: 203, distance: 37.5
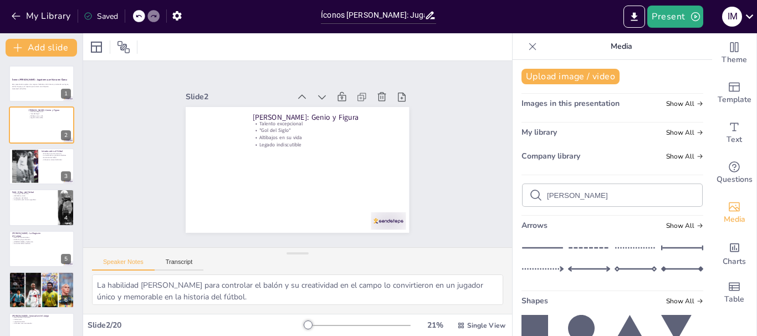
click at [556, 203] on div "[PERSON_NAME]" at bounding box center [613, 195] width 180 height 22
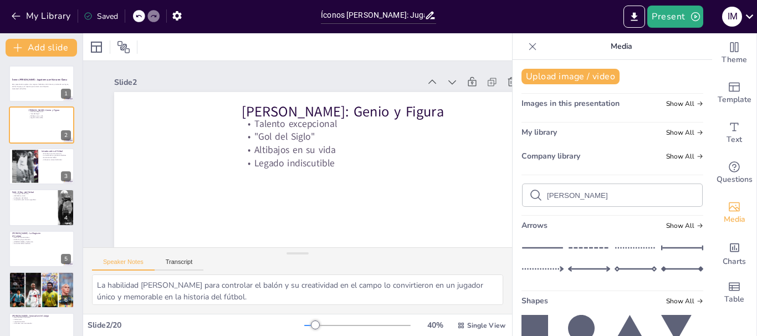
click at [619, 197] on input "[PERSON_NAME]" at bounding box center [621, 195] width 149 height 8
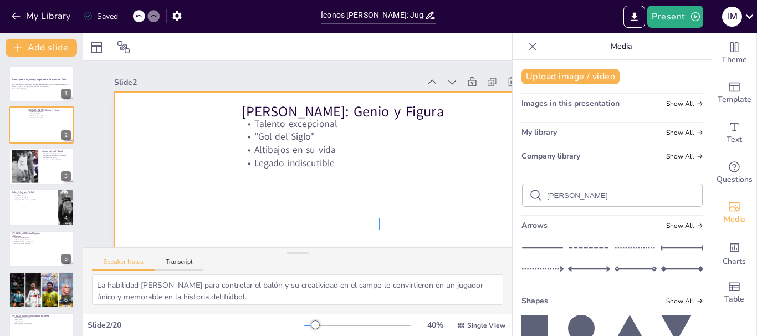
drag, startPoint x: 373, startPoint y: 216, endPoint x: 379, endPoint y: 229, distance: 15.1
click at [379, 229] on div at bounding box center [314, 216] width 466 height 323
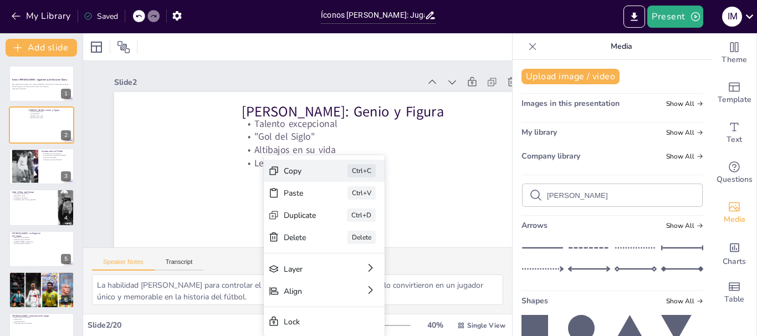
click at [358, 233] on div "Copy" at bounding box center [375, 240] width 34 height 14
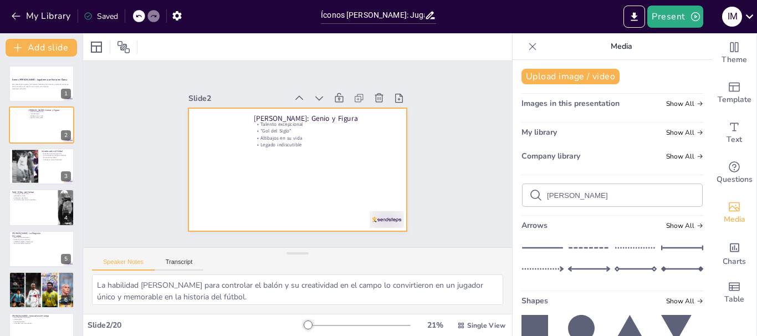
drag, startPoint x: 236, startPoint y: 193, endPoint x: 272, endPoint y: 174, distance: 40.7
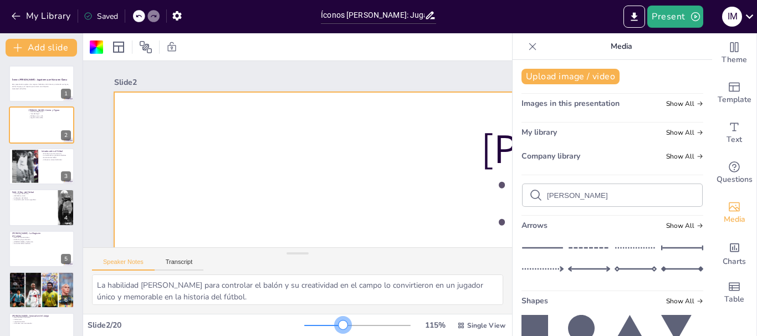
click at [335, 327] on div at bounding box center [357, 325] width 106 height 9
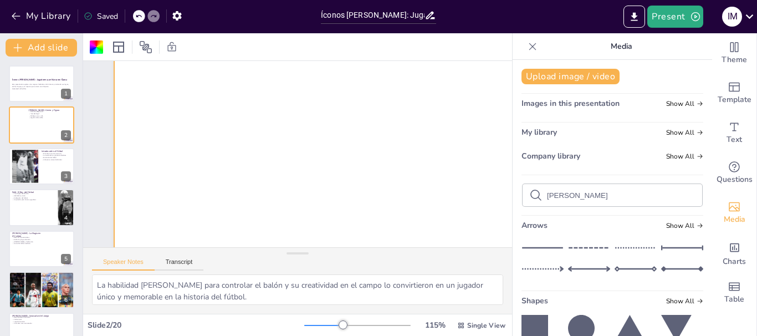
scroll to position [542, 0]
drag, startPoint x: 314, startPoint y: 164, endPoint x: 320, endPoint y: 152, distance: 13.1
drag, startPoint x: 337, startPoint y: 130, endPoint x: 329, endPoint y: 136, distance: 10.6
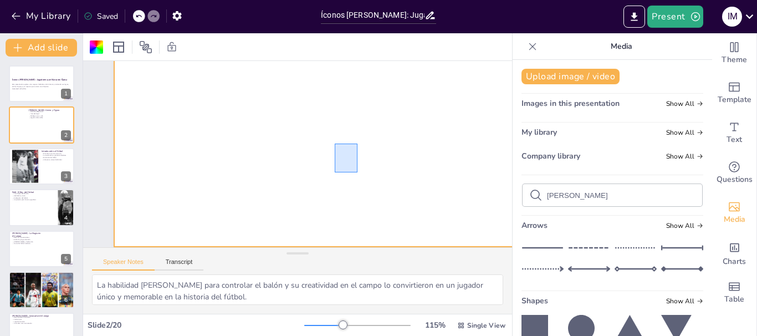
drag, startPoint x: 358, startPoint y: 135, endPoint x: 335, endPoint y: 164, distance: 36.7
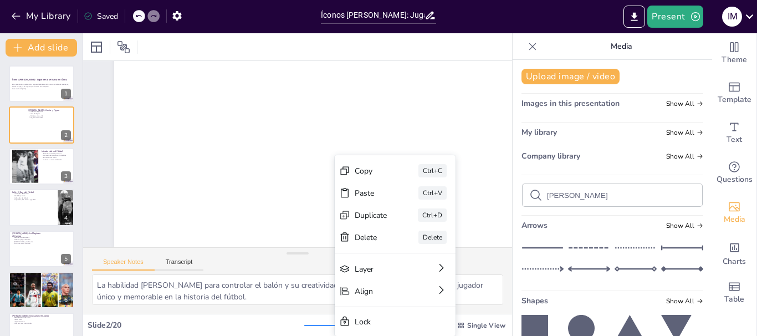
drag, startPoint x: 335, startPoint y: 164, endPoint x: 287, endPoint y: 172, distance: 48.4
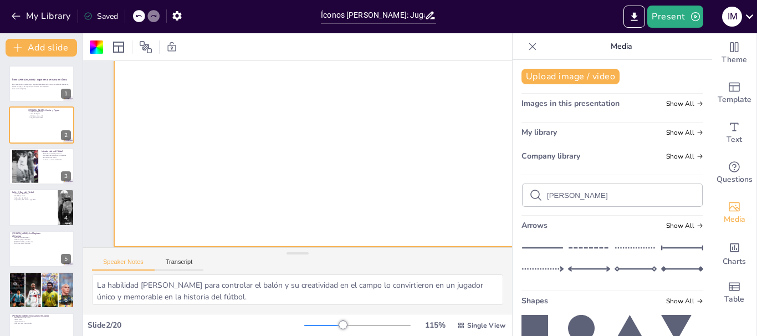
drag, startPoint x: 330, startPoint y: 167, endPoint x: 343, endPoint y: 150, distance: 21.4
drag, startPoint x: 311, startPoint y: 153, endPoint x: 356, endPoint y: 145, distance: 45.6
drag, startPoint x: 356, startPoint y: 145, endPoint x: 389, endPoint y: 185, distance: 51.2
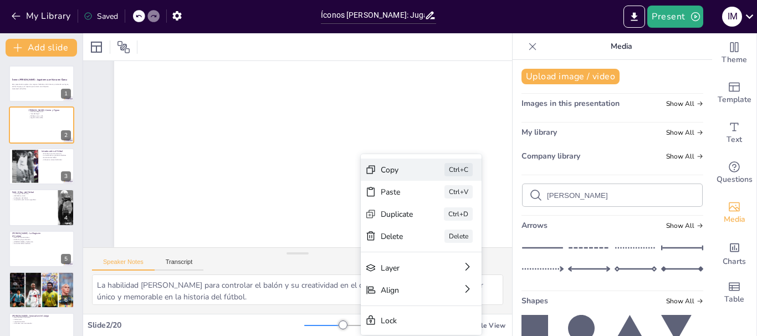
click at [454, 242] on div "Copy" at bounding box center [471, 249] width 34 height 14
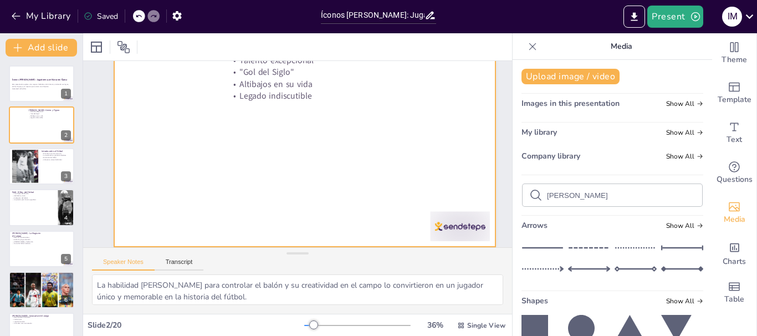
scroll to position [35, 0]
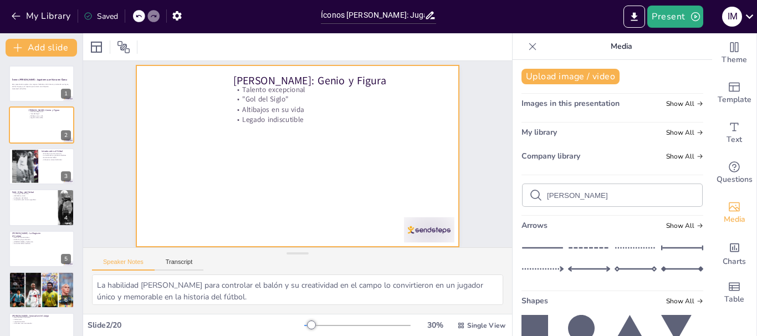
drag, startPoint x: 185, startPoint y: 168, endPoint x: 243, endPoint y: 162, distance: 58.6
drag, startPoint x: 177, startPoint y: 133, endPoint x: 194, endPoint y: 173, distance: 44.0
drag, startPoint x: 205, startPoint y: 154, endPoint x: 161, endPoint y: 145, distance: 45.3
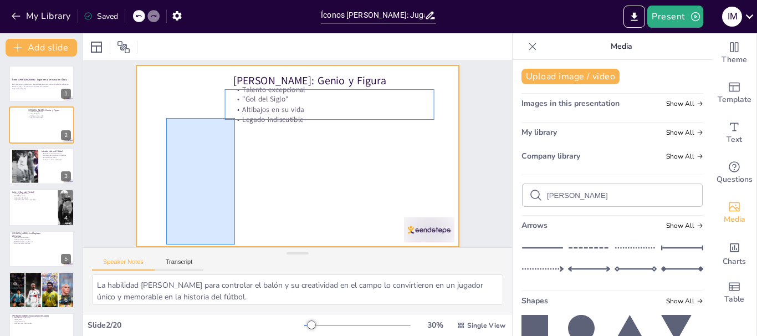
drag, startPoint x: 166, startPoint y: 110, endPoint x: 235, endPoint y: 237, distance: 143.9
click at [235, 237] on div at bounding box center [297, 155] width 323 height 181
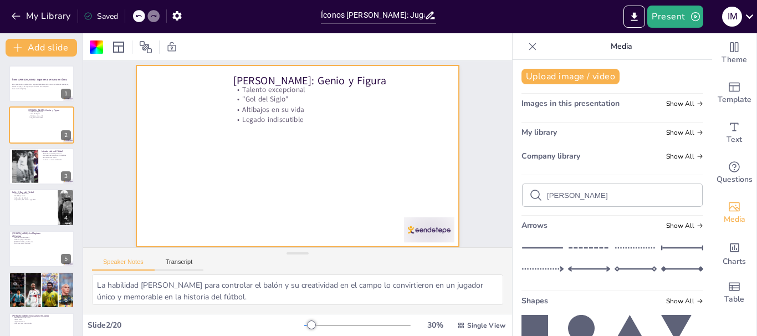
drag, startPoint x: 181, startPoint y: 173, endPoint x: 163, endPoint y: 126, distance: 50.3
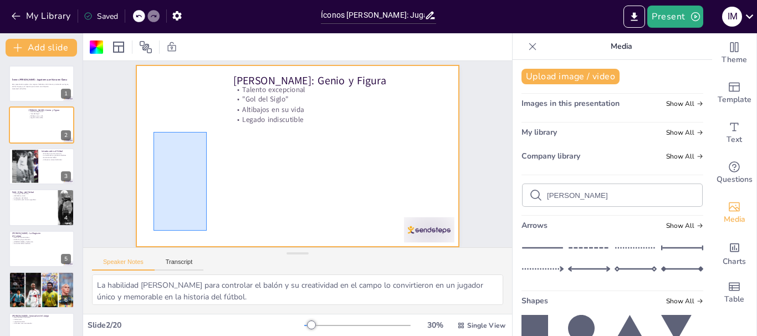
drag, startPoint x: 154, startPoint y: 124, endPoint x: 208, endPoint y: 213, distance: 104.5
click at [208, 213] on div at bounding box center [297, 155] width 323 height 181
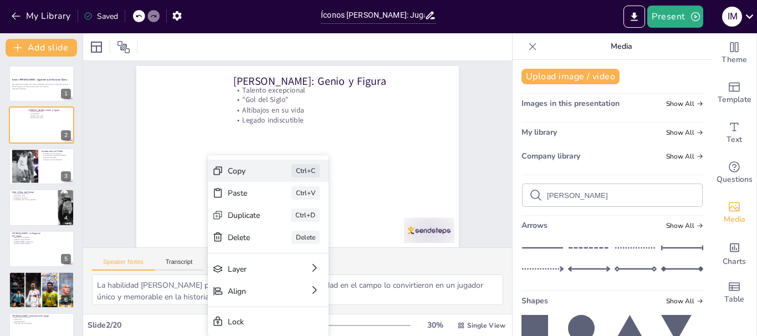
click at [291, 221] on div "Copy Ctrl+C" at bounding box center [351, 232] width 121 height 22
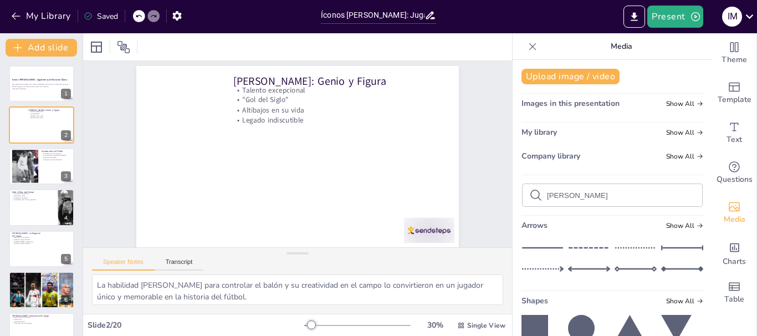
click at [529, 192] on icon at bounding box center [535, 194] width 13 height 13
click at [579, 197] on input "[PERSON_NAME]" at bounding box center [621, 195] width 149 height 8
click at [601, 195] on input "[PERSON_NAME]" at bounding box center [621, 195] width 149 height 8
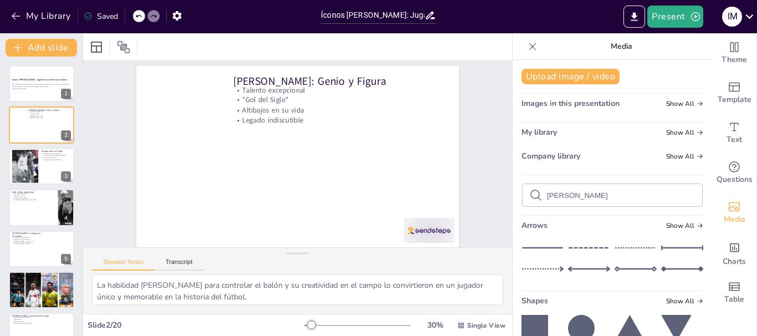
click at [619, 42] on p "Media" at bounding box center [622, 46] width 160 height 27
click at [527, 50] on icon at bounding box center [532, 46] width 11 height 11
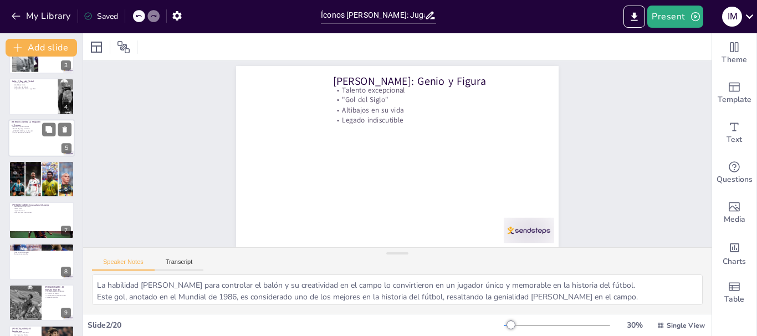
click at [53, 140] on div at bounding box center [41, 138] width 67 height 38
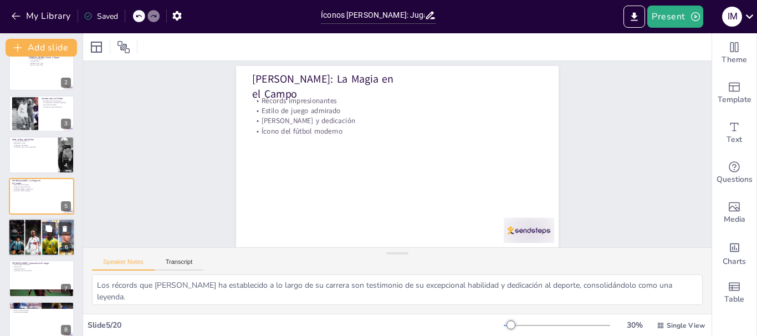
click at [38, 236] on div at bounding box center [41, 237] width 67 height 39
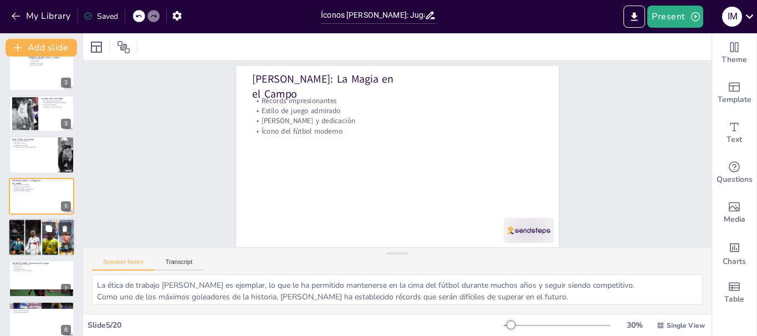
scroll to position [0, 0]
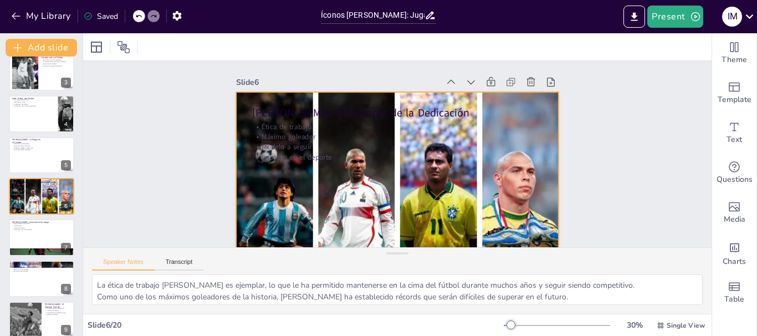
drag, startPoint x: 495, startPoint y: 194, endPoint x: 496, endPoint y: 221, distance: 26.6
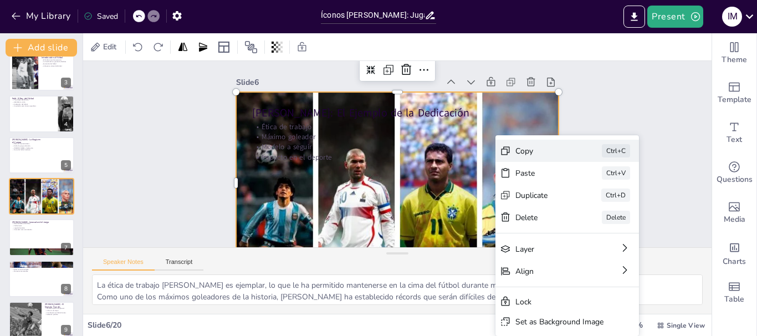
click at [554, 315] on div "Copy" at bounding box center [548, 335] width 51 height 41
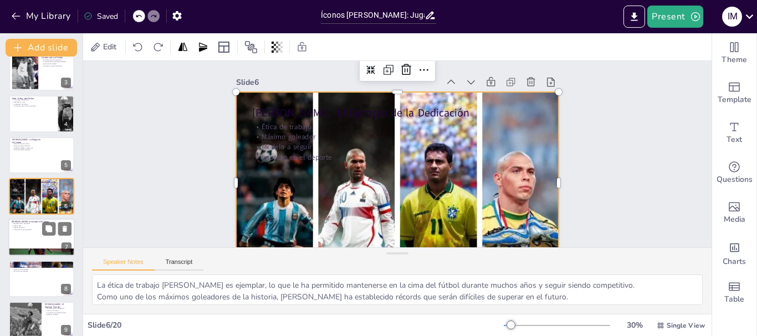
click at [50, 241] on div at bounding box center [41, 238] width 67 height 38
type textarea "La revolución que [PERSON_NAME] trajo al fútbol a través de su estilo y filosof…"
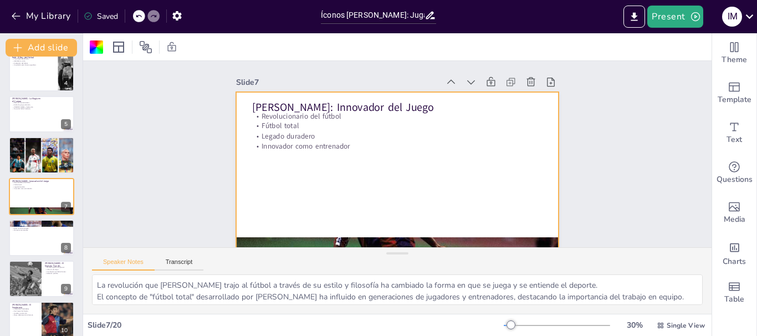
drag, startPoint x: 384, startPoint y: 201, endPoint x: 390, endPoint y: 186, distance: 16.2
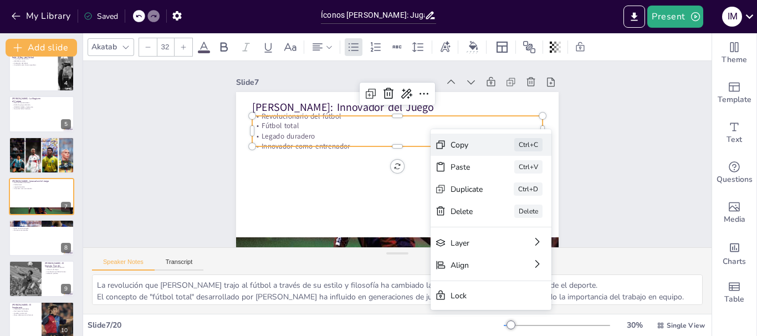
click at [514, 195] on div "Copy Ctrl+C" at bounding box center [574, 206] width 121 height 22
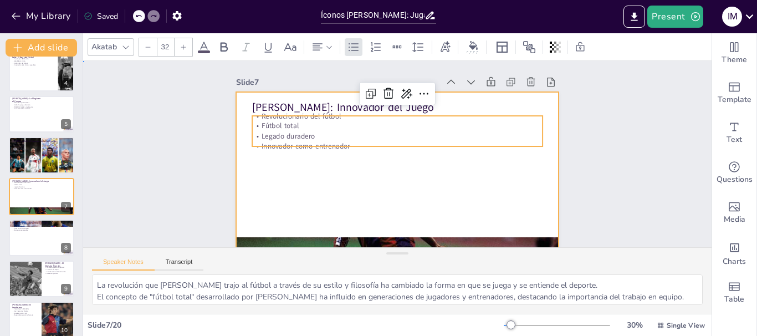
click at [345, 188] on div at bounding box center [397, 182] width 323 height 181
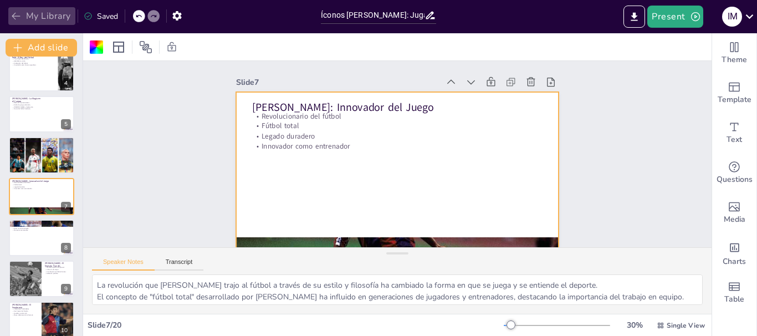
click at [11, 20] on icon "button" at bounding box center [16, 16] width 11 height 11
